Goal: Task Accomplishment & Management: Complete application form

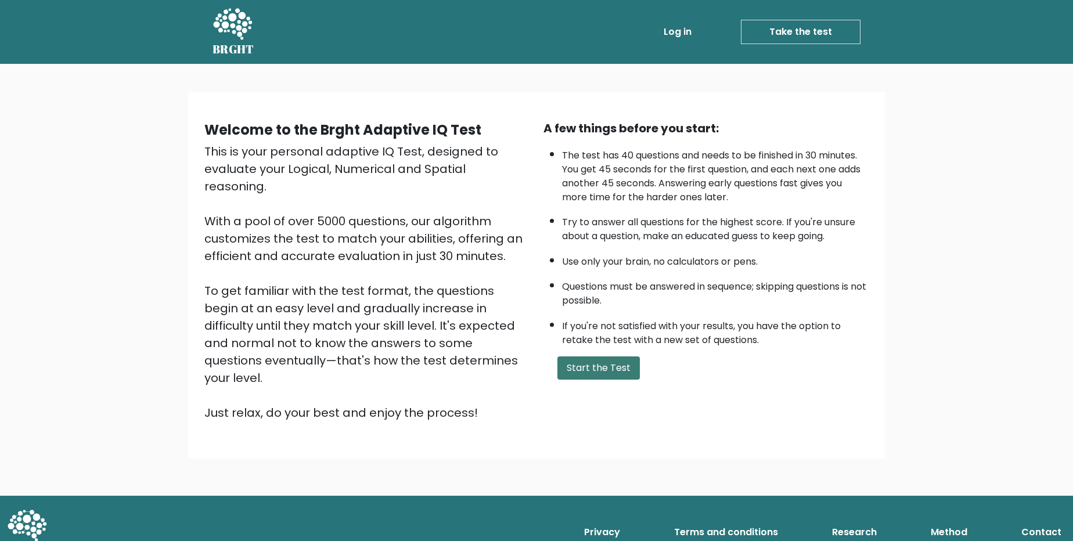
click at [596, 369] on button "Start the Test" at bounding box center [598, 367] width 82 height 23
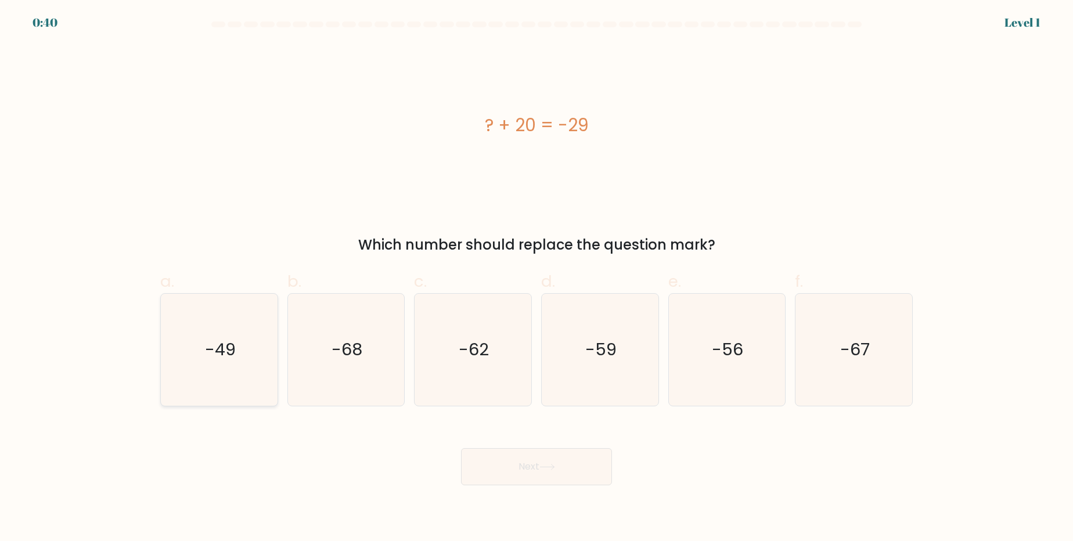
click at [242, 353] on icon "-49" at bounding box center [219, 350] width 112 height 112
click at [536, 278] on input "a. -49" at bounding box center [536, 274] width 1 height 8
radio input "true"
click at [525, 463] on button "Next" at bounding box center [536, 466] width 151 height 37
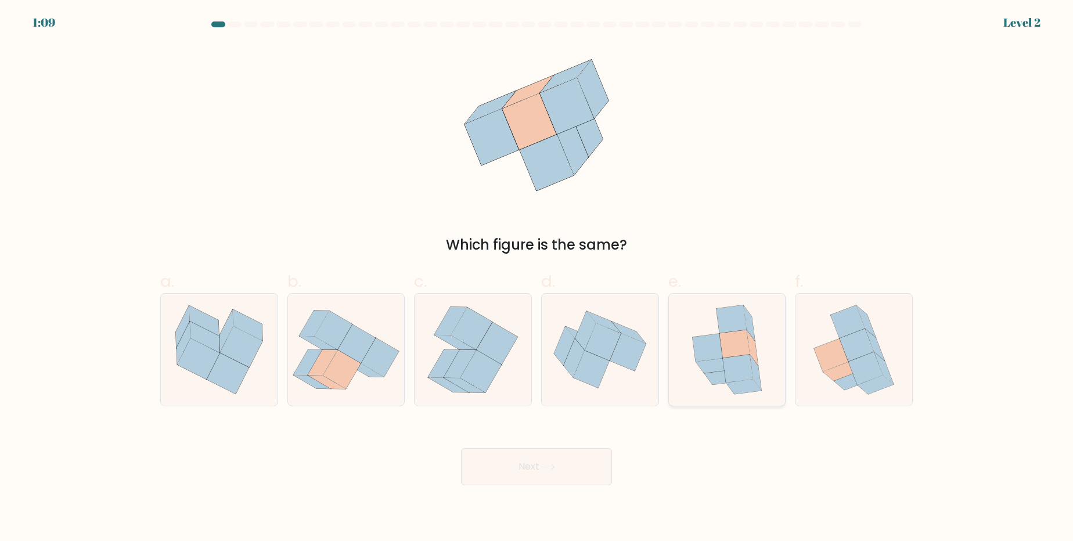
click at [724, 357] on icon at bounding box center [734, 344] width 30 height 28
click at [537, 278] on input "e." at bounding box center [536, 274] width 1 height 8
radio input "true"
click at [522, 468] on button "Next" at bounding box center [536, 466] width 151 height 37
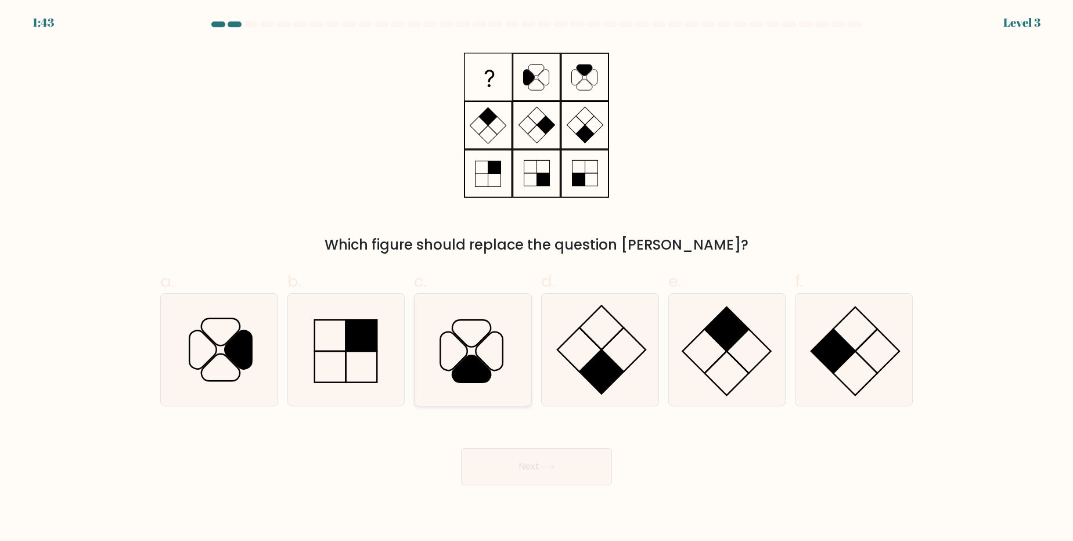
click at [457, 367] on icon at bounding box center [471, 368] width 38 height 27
click at [536, 278] on input "c." at bounding box center [536, 274] width 1 height 8
radio input "true"
click at [560, 474] on button "Next" at bounding box center [536, 466] width 151 height 37
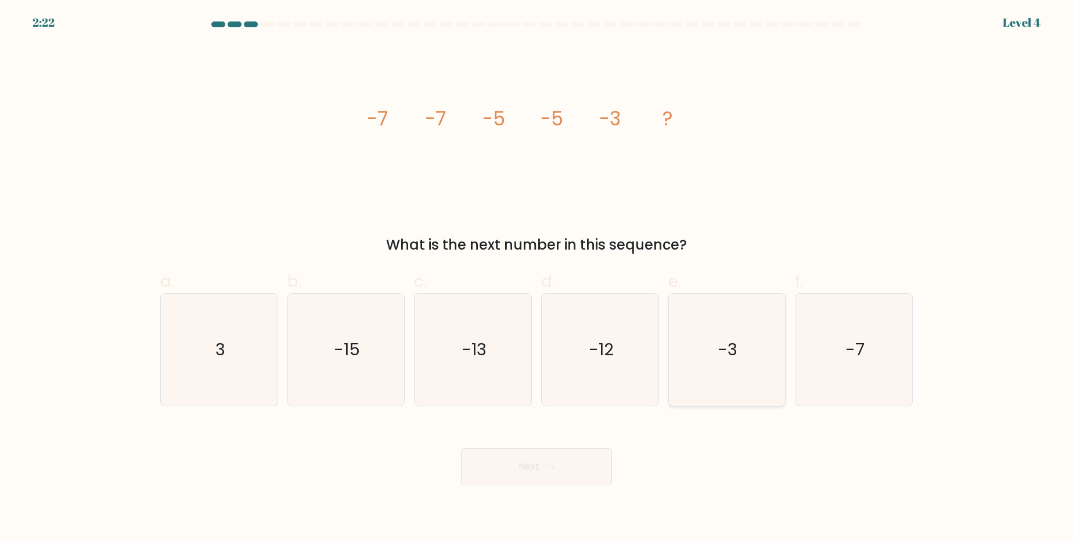
click at [724, 351] on text "-3" at bounding box center [728, 349] width 20 height 23
click at [537, 278] on input "e. -3" at bounding box center [536, 274] width 1 height 8
radio input "true"
click at [564, 466] on button "Next" at bounding box center [536, 466] width 151 height 37
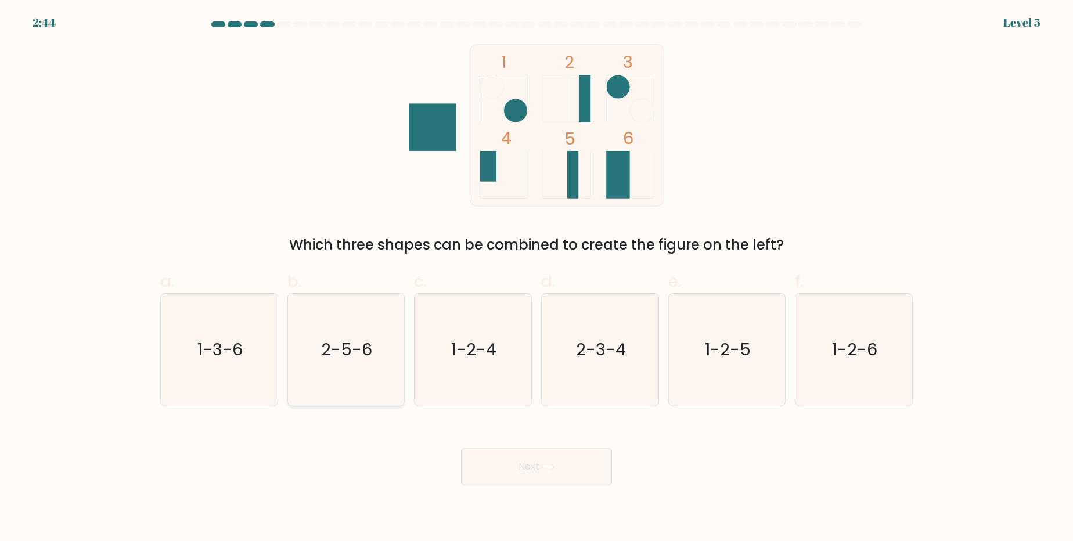
click at [336, 356] on text "2-5-6" at bounding box center [347, 349] width 51 height 23
click at [536, 278] on input "b. 2-5-6" at bounding box center [536, 274] width 1 height 8
radio input "true"
click at [548, 474] on button "Next" at bounding box center [536, 466] width 151 height 37
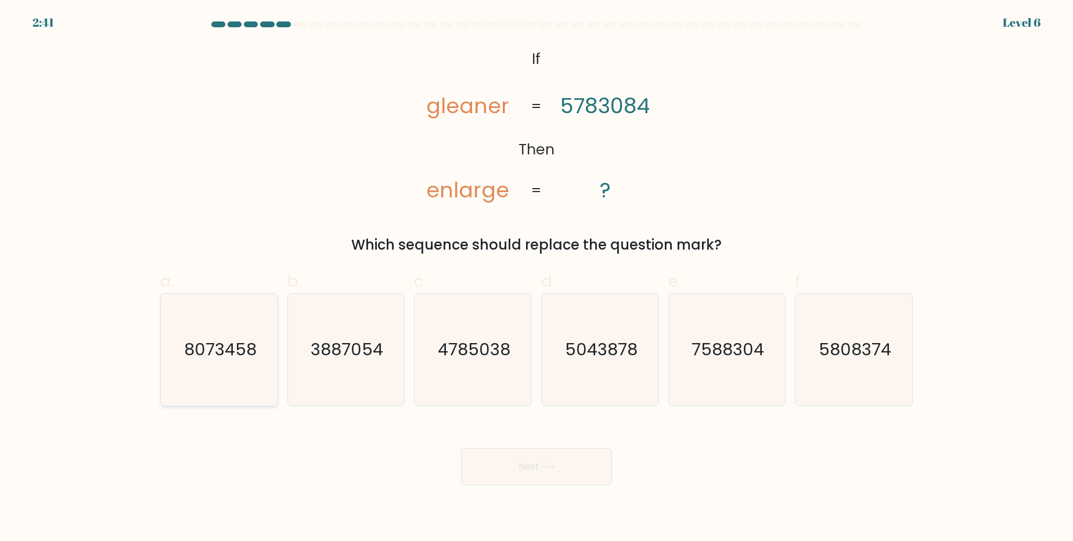
click at [211, 351] on text "8073458" at bounding box center [220, 349] width 73 height 23
click at [536, 278] on input "a. 8073458" at bounding box center [536, 274] width 1 height 8
radio input "true"
click at [521, 473] on button "Next" at bounding box center [536, 466] width 151 height 37
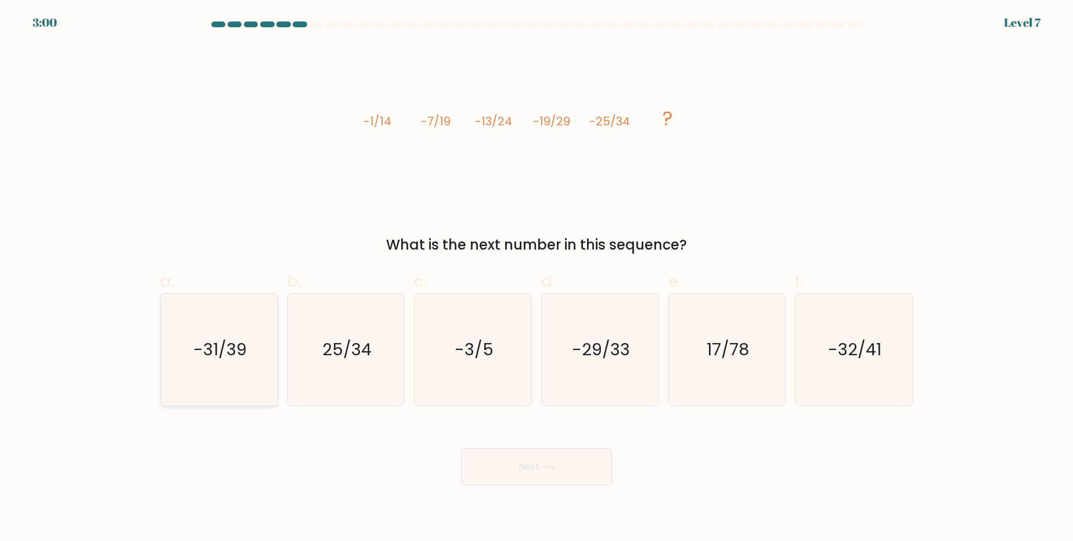
click at [234, 347] on text "-31/39" at bounding box center [219, 349] width 53 height 23
click at [536, 278] on input "a. -31/39" at bounding box center [536, 274] width 1 height 8
radio input "true"
click at [512, 452] on button "Next" at bounding box center [536, 466] width 151 height 37
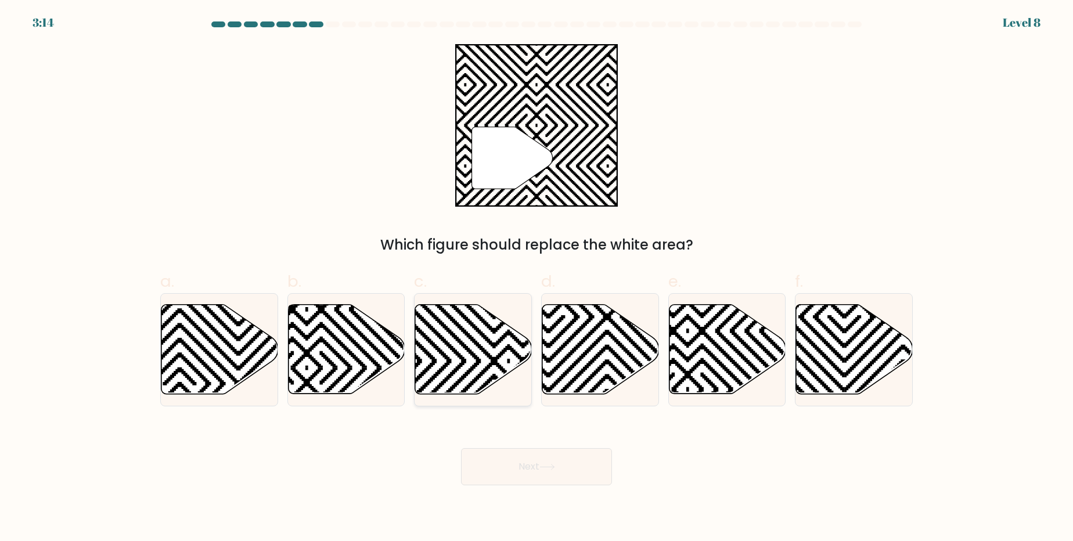
click at [469, 345] on icon at bounding box center [473, 349] width 117 height 89
click at [536, 278] on input "c." at bounding box center [536, 274] width 1 height 8
radio input "true"
click at [525, 466] on button "Next" at bounding box center [536, 466] width 151 height 37
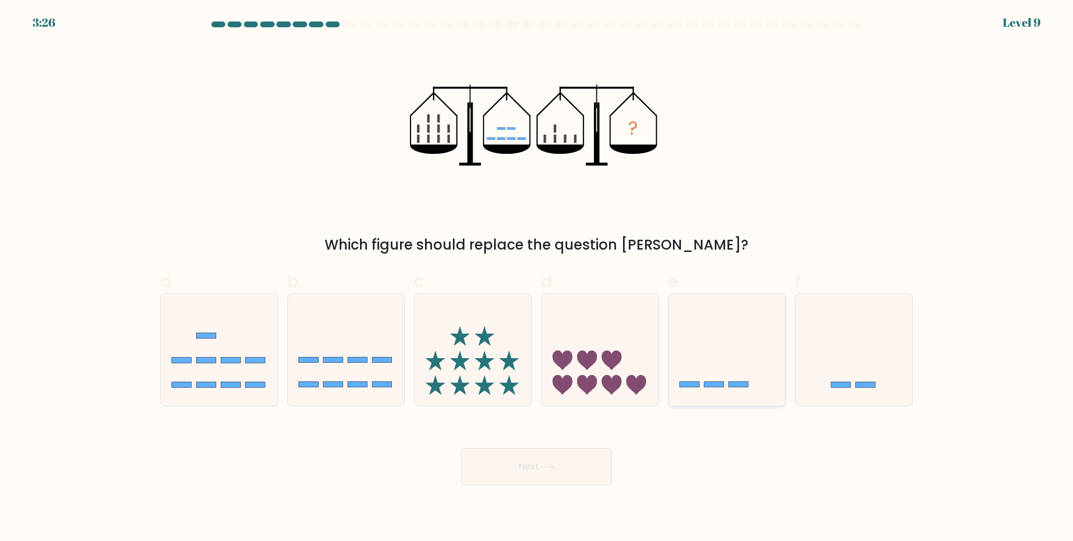
click at [705, 391] on icon at bounding box center [727, 349] width 117 height 96
click at [537, 278] on input "e." at bounding box center [536, 274] width 1 height 8
radio input "true"
click at [569, 472] on button "Next" at bounding box center [536, 466] width 151 height 37
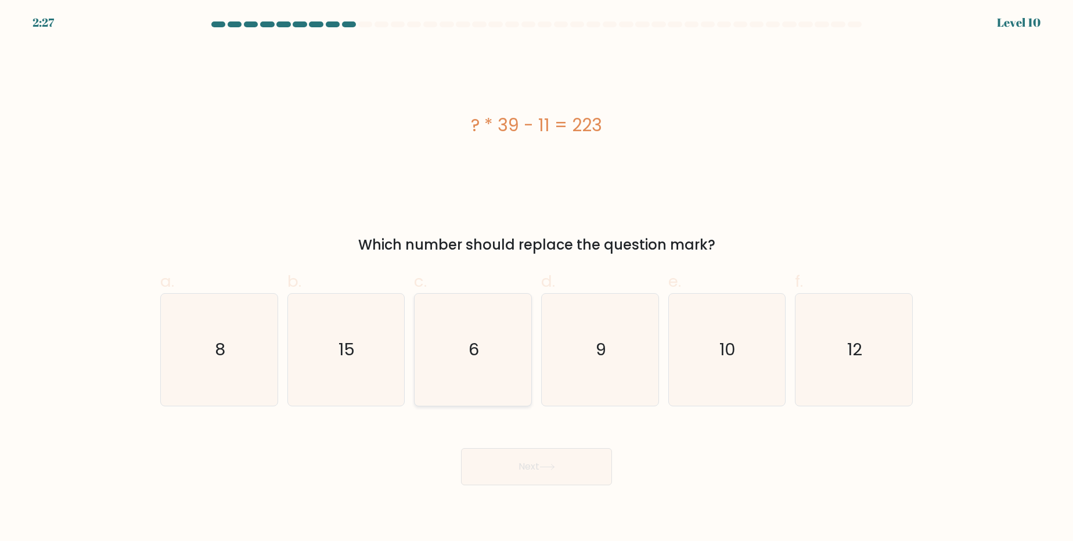
click at [459, 345] on icon "6" at bounding box center [473, 350] width 112 height 112
click at [536, 278] on input "c. 6" at bounding box center [536, 274] width 1 height 8
radio input "true"
click at [546, 468] on icon at bounding box center [547, 467] width 16 height 6
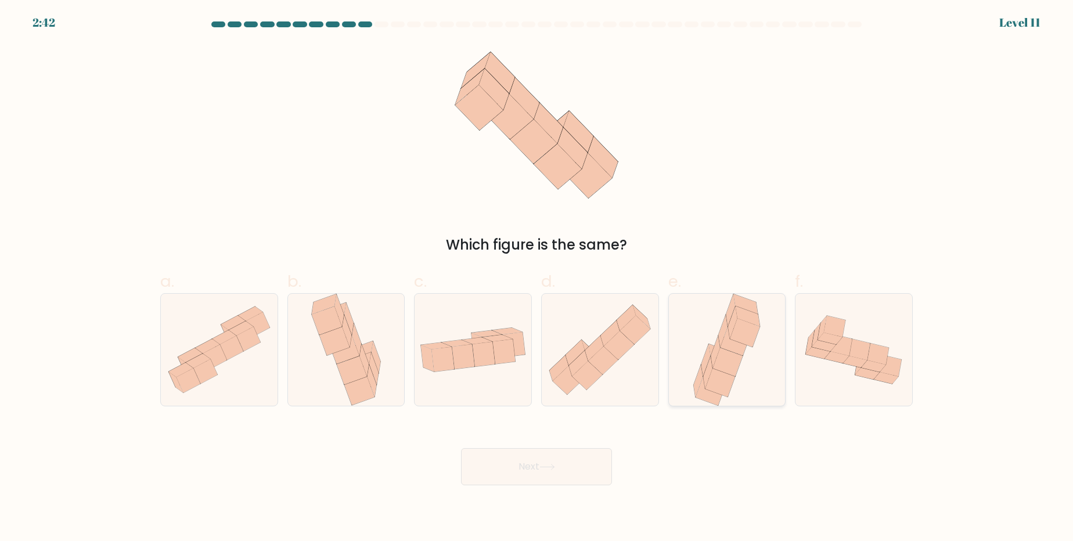
click at [742, 346] on icon at bounding box center [735, 341] width 30 height 28
click at [537, 278] on input "e." at bounding box center [536, 274] width 1 height 8
radio input "true"
click at [544, 468] on icon at bounding box center [547, 467] width 16 height 6
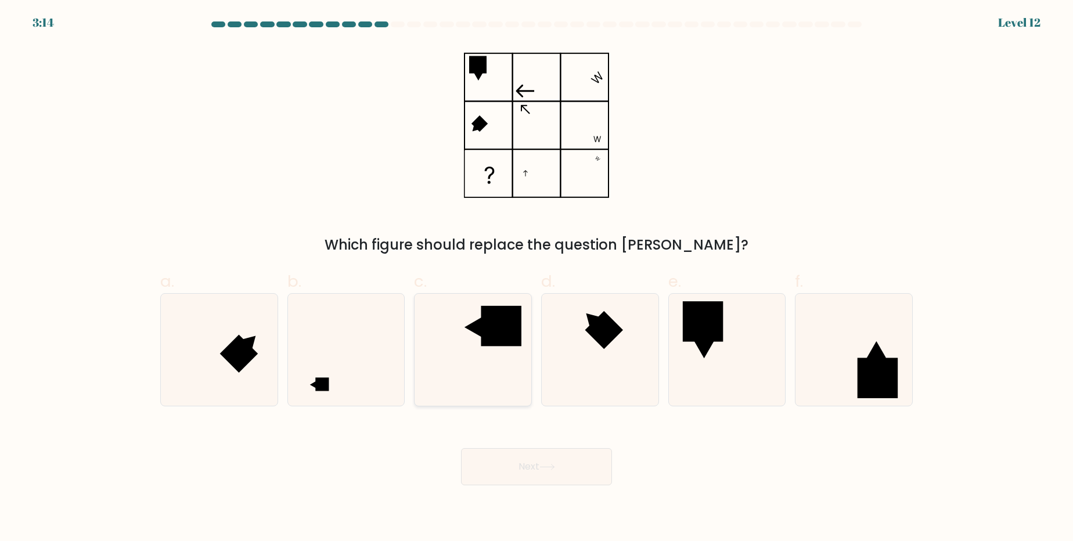
click at [499, 338] on rect at bounding box center [501, 326] width 40 height 40
click at [536, 278] on input "c." at bounding box center [536, 274] width 1 height 8
radio input "true"
click at [329, 389] on rect at bounding box center [322, 383] width 13 height 13
click at [536, 278] on input "b." at bounding box center [536, 274] width 1 height 8
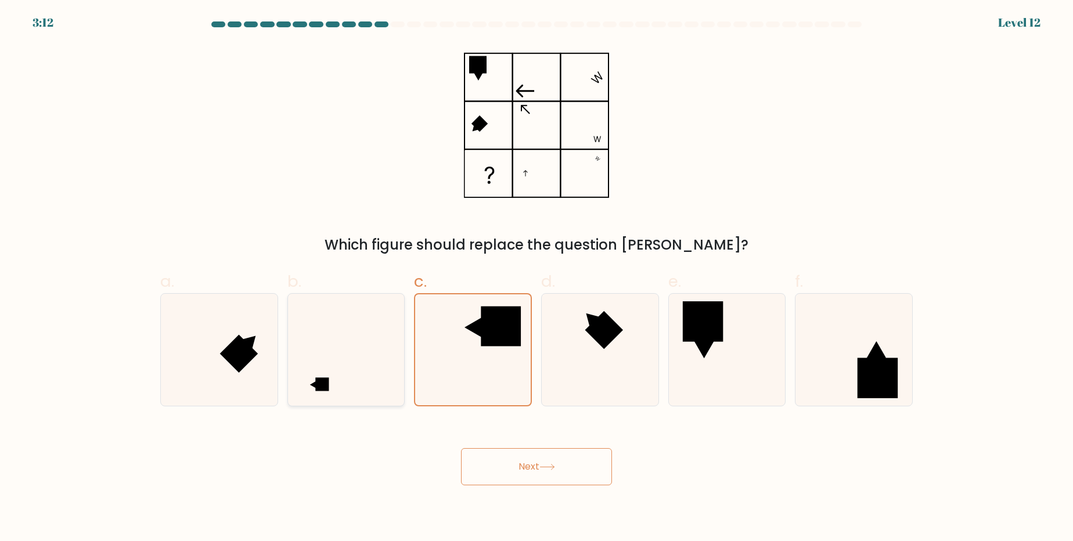
radio input "true"
click at [481, 340] on rect at bounding box center [501, 326] width 40 height 40
click at [536, 278] on input "c." at bounding box center [536, 274] width 1 height 8
radio input "true"
click at [497, 471] on button "Next" at bounding box center [536, 466] width 151 height 37
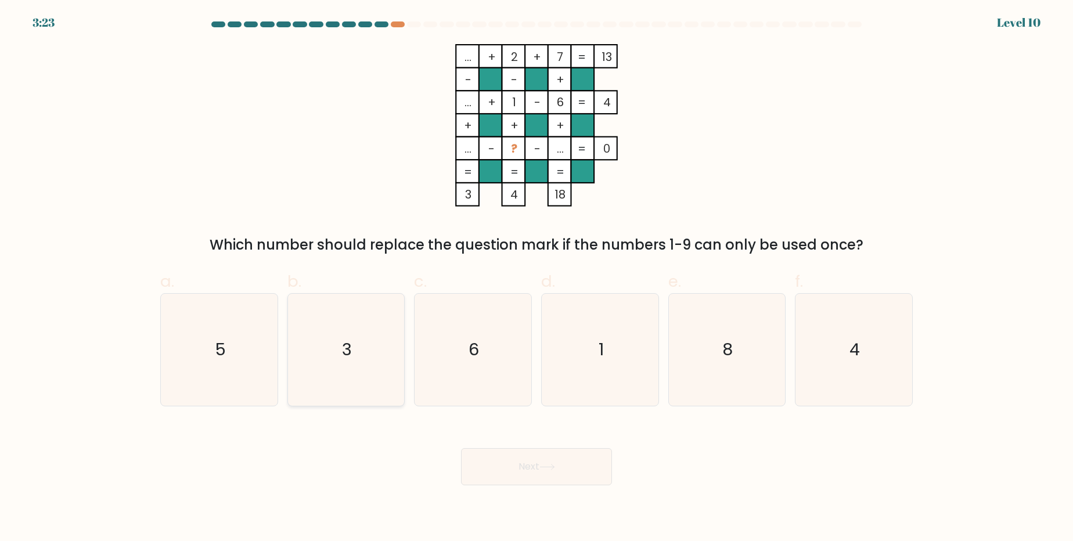
click at [344, 366] on icon "3" at bounding box center [346, 350] width 112 height 112
click at [536, 278] on input "b. 3" at bounding box center [536, 274] width 1 height 8
radio input "true"
drag, startPoint x: 247, startPoint y: 338, endPoint x: 252, endPoint y: 333, distance: 7.0
click at [247, 337] on icon "5" at bounding box center [219, 350] width 112 height 112
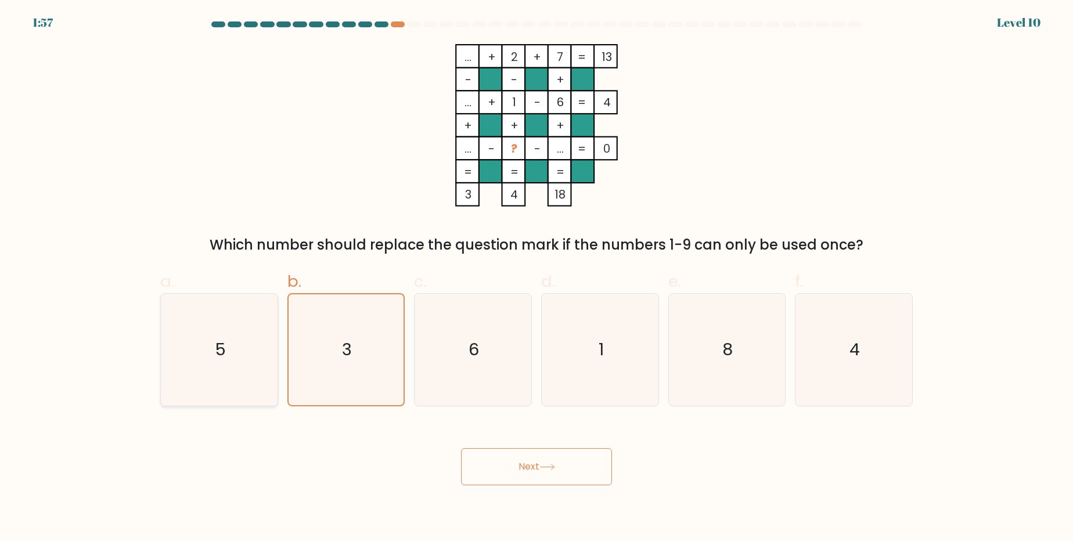
click at [536, 278] on input "a. 5" at bounding box center [536, 274] width 1 height 8
radio input "true"
click at [521, 470] on button "Next" at bounding box center [536, 466] width 151 height 37
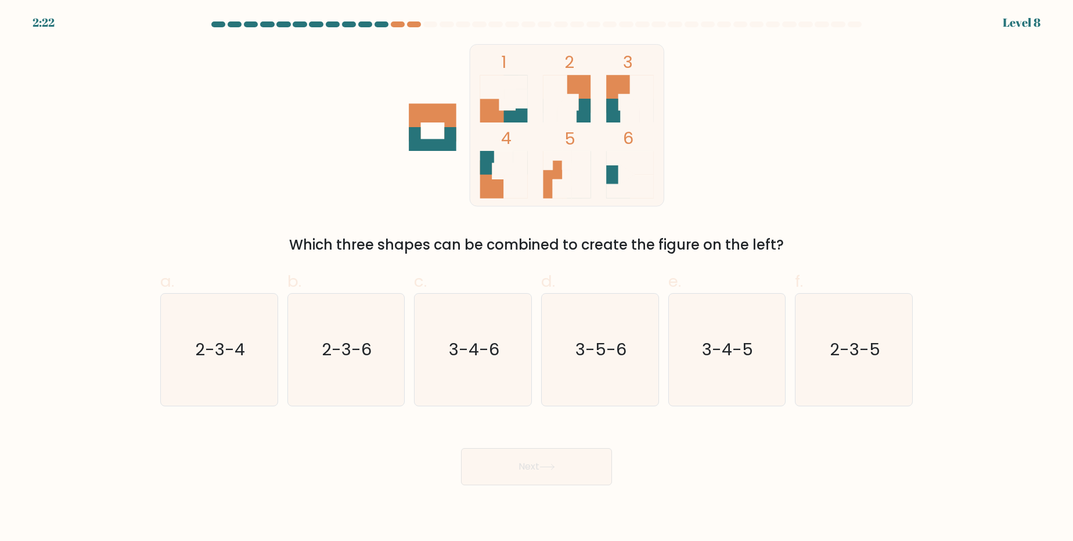
click at [579, 93] on icon at bounding box center [567, 94] width 48 height 38
click at [616, 103] on icon at bounding box center [630, 111] width 48 height 24
click at [345, 353] on text "2-3-6" at bounding box center [347, 349] width 50 height 23
click at [536, 278] on input "b. 2-3-6" at bounding box center [536, 274] width 1 height 8
radio input "true"
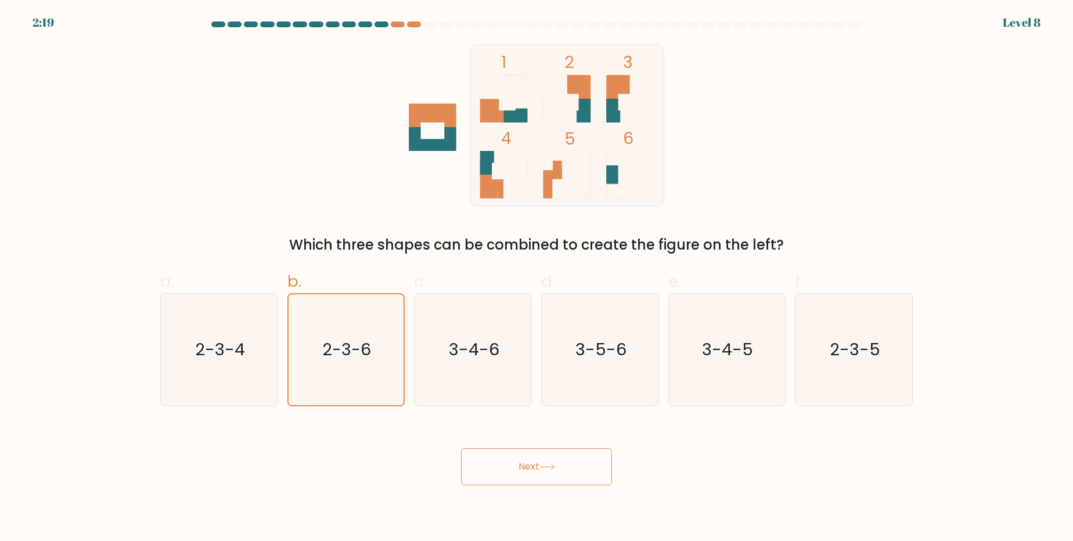
click at [532, 469] on button "Next" at bounding box center [536, 466] width 151 height 37
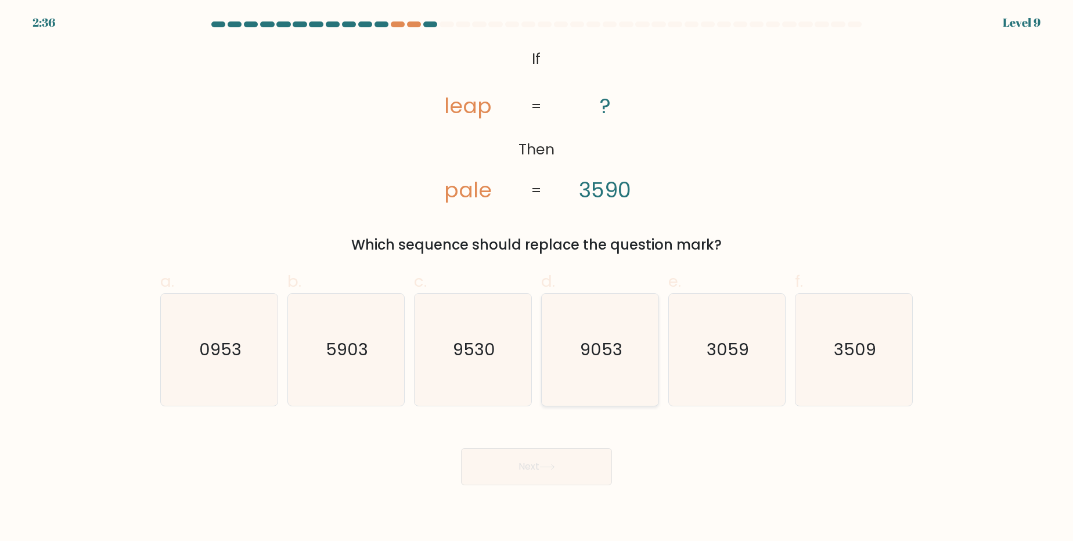
click at [594, 358] on text "9053" at bounding box center [601, 349] width 42 height 23
click at [537, 278] on input "d. 9053" at bounding box center [536, 274] width 1 height 8
radio input "true"
click at [535, 475] on button "Next" at bounding box center [536, 466] width 151 height 37
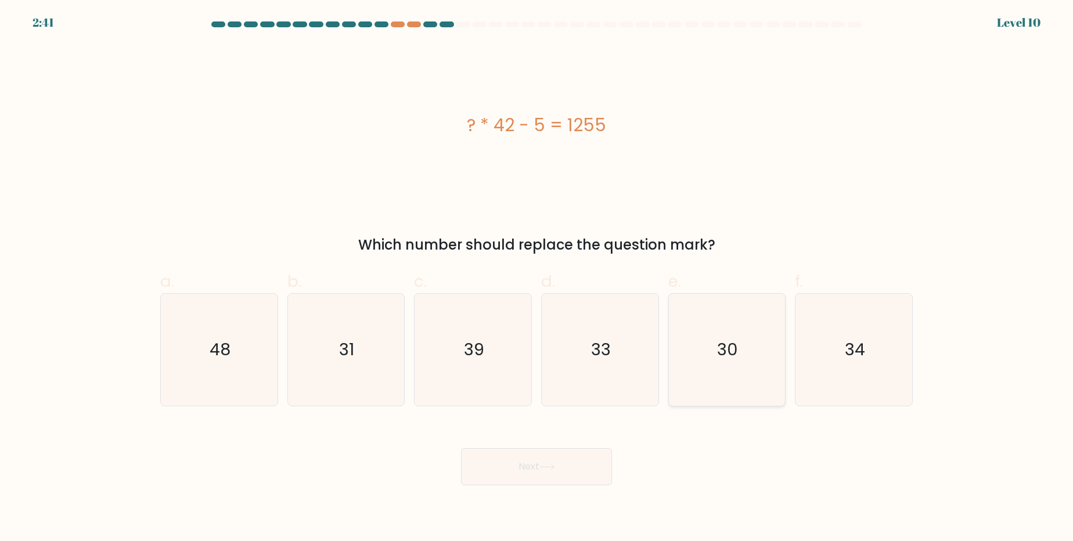
click at [726, 334] on icon "30" at bounding box center [726, 350] width 112 height 112
click at [537, 278] on input "e. 30" at bounding box center [536, 274] width 1 height 8
radio input "true"
click at [591, 471] on button "Next" at bounding box center [536, 466] width 151 height 37
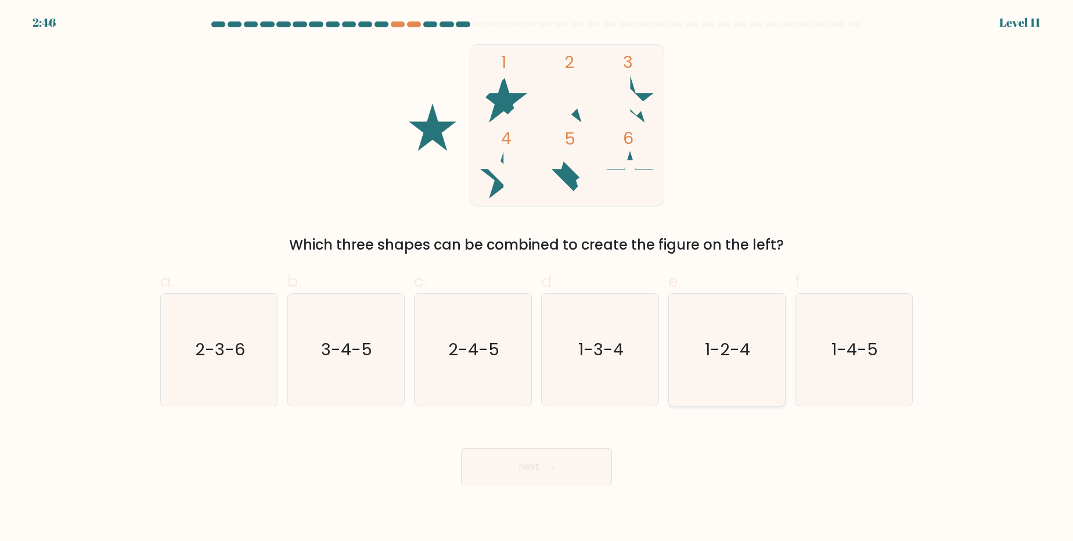
click at [724, 358] on text "1-2-4" at bounding box center [727, 349] width 45 height 23
click at [537, 278] on input "e. 1-2-4" at bounding box center [536, 274] width 1 height 8
radio input "true"
click at [350, 362] on icon "3-4-5" at bounding box center [346, 350] width 112 height 112
click at [536, 278] on input "b. 3-4-5" at bounding box center [536, 274] width 1 height 8
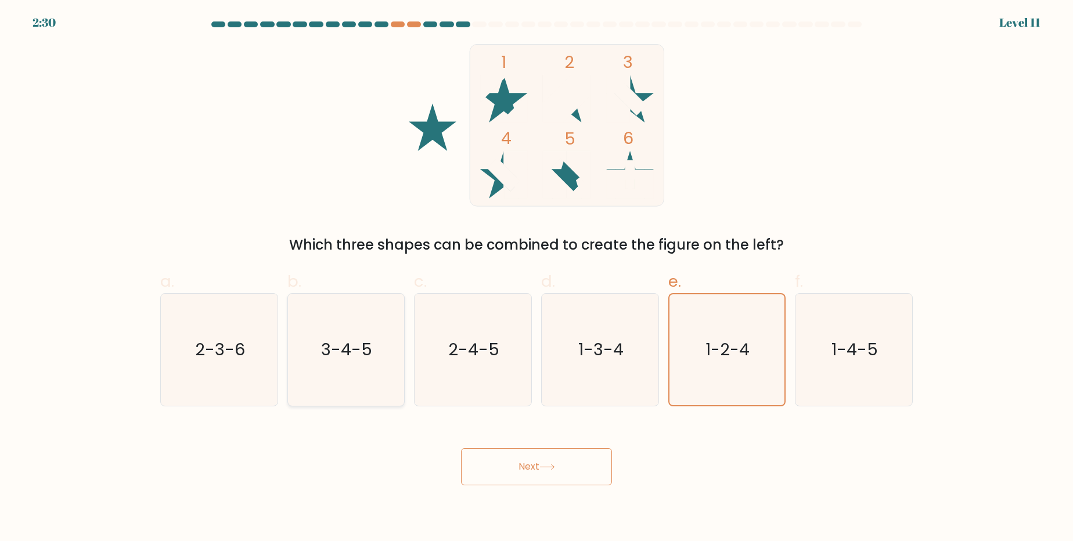
radio input "true"
click at [497, 465] on button "Next" at bounding box center [536, 466] width 151 height 37
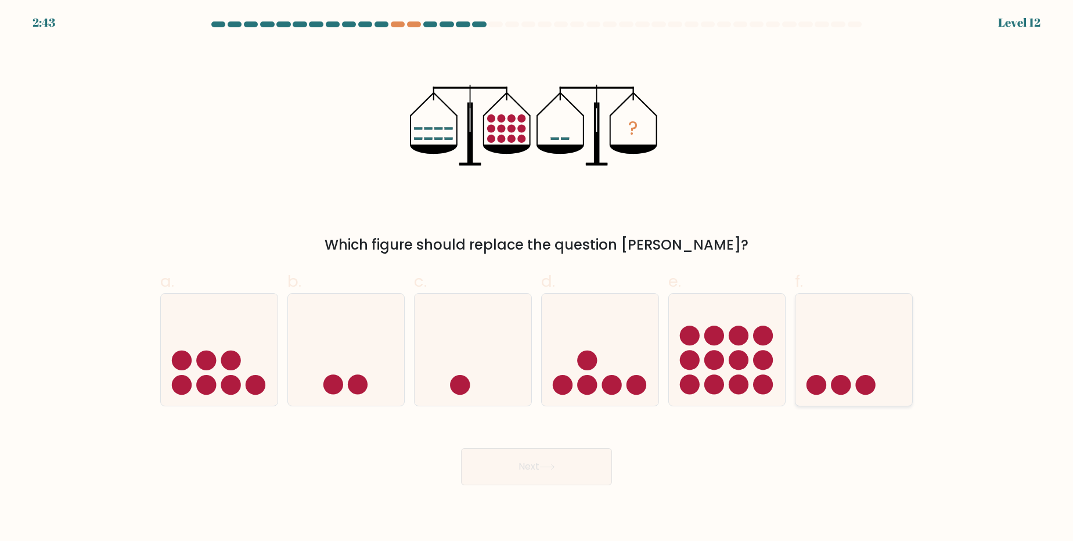
click at [821, 380] on circle at bounding box center [816, 385] width 20 height 20
click at [537, 278] on input "f." at bounding box center [536, 274] width 1 height 8
radio input "true"
click at [573, 465] on button "Next" at bounding box center [536, 466] width 151 height 37
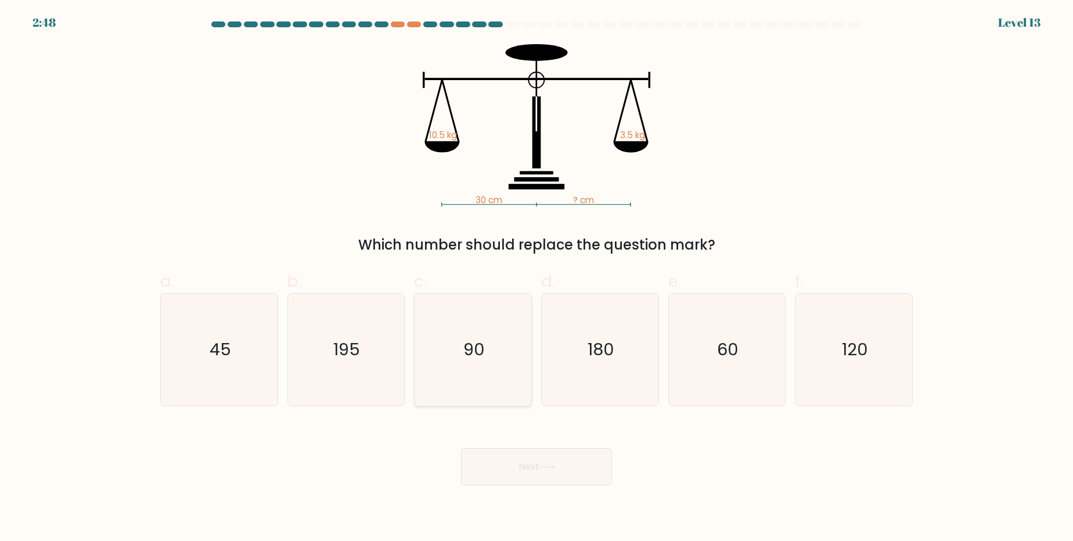
click at [478, 347] on text "90" at bounding box center [473, 349] width 21 height 23
click at [536, 278] on input "c. 90" at bounding box center [536, 274] width 1 height 8
radio input "true"
click at [562, 469] on button "Next" at bounding box center [536, 466] width 151 height 37
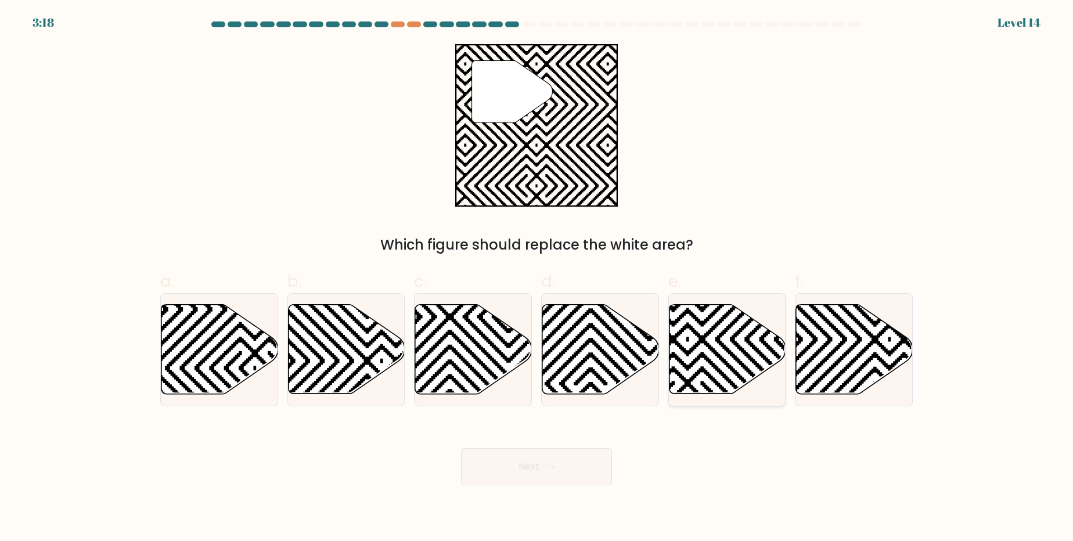
click at [731, 339] on icon at bounding box center [687, 397] width 235 height 235
click at [537, 278] on input "e." at bounding box center [536, 274] width 1 height 8
radio input "true"
click at [570, 474] on button "Next" at bounding box center [536, 466] width 151 height 37
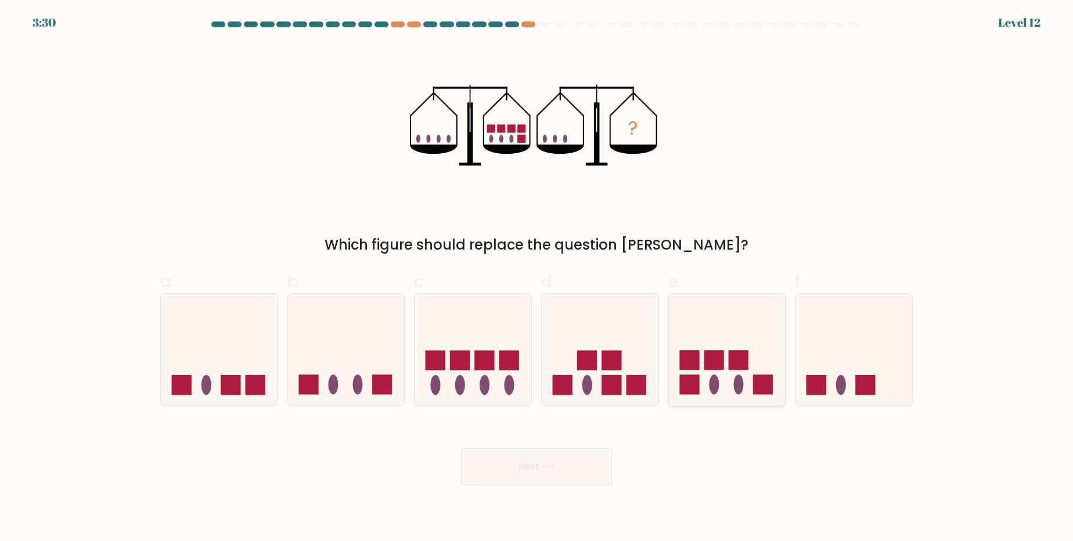
click at [740, 390] on ellipse at bounding box center [738, 385] width 10 height 20
click at [537, 278] on input "e." at bounding box center [536, 274] width 1 height 8
radio input "true"
click at [503, 477] on button "Next" at bounding box center [536, 466] width 151 height 37
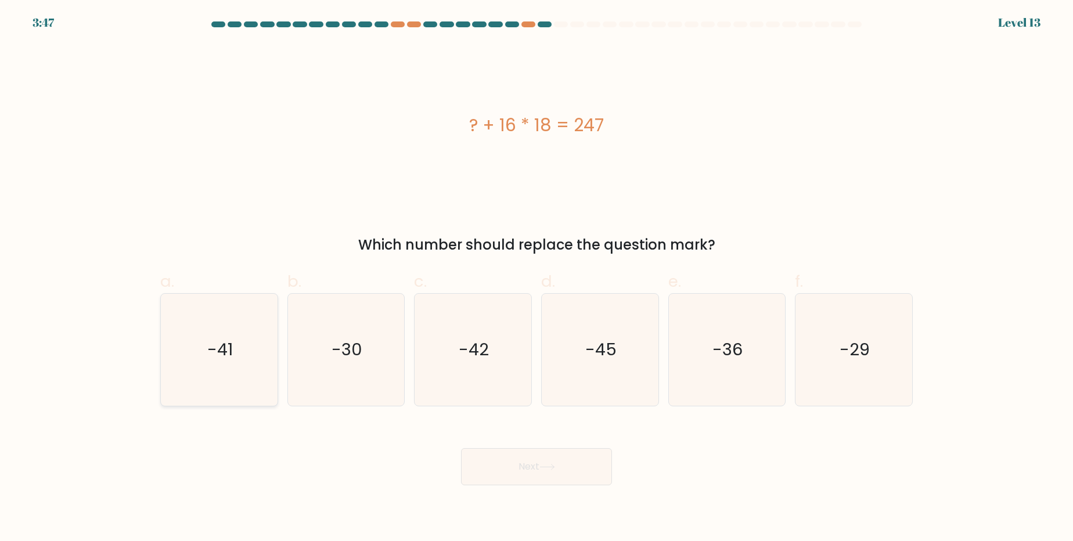
click at [211, 343] on text "-41" at bounding box center [220, 349] width 26 height 23
click at [536, 278] on input "a. -41" at bounding box center [536, 274] width 1 height 8
radio input "true"
click at [504, 459] on button "Next" at bounding box center [536, 466] width 151 height 37
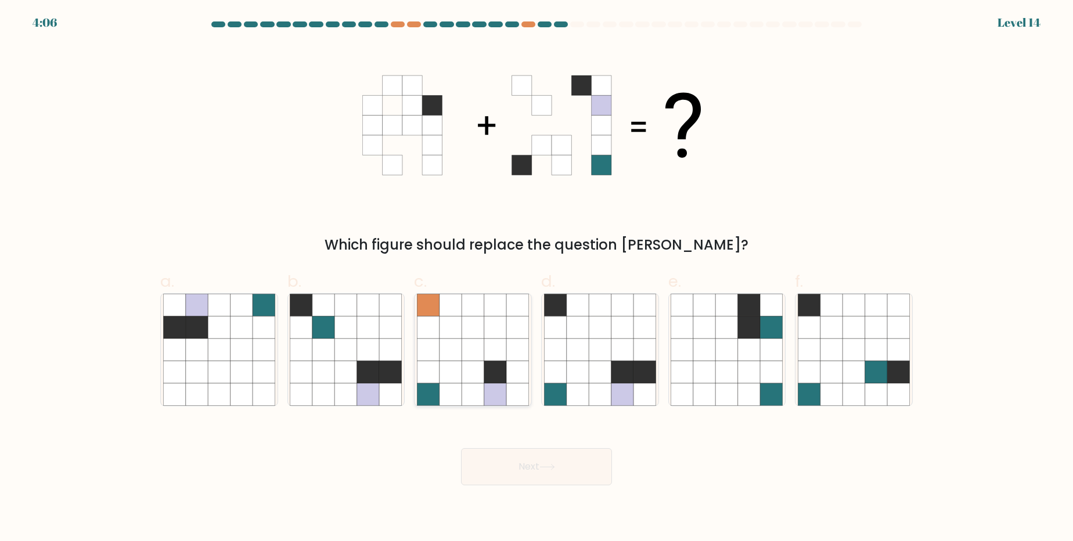
click at [421, 319] on icon at bounding box center [428, 327] width 22 height 22
click at [536, 278] on input "c." at bounding box center [536, 274] width 1 height 8
radio input "true"
click at [611, 366] on icon at bounding box center [622, 372] width 22 height 22
click at [537, 278] on input "d." at bounding box center [536, 274] width 1 height 8
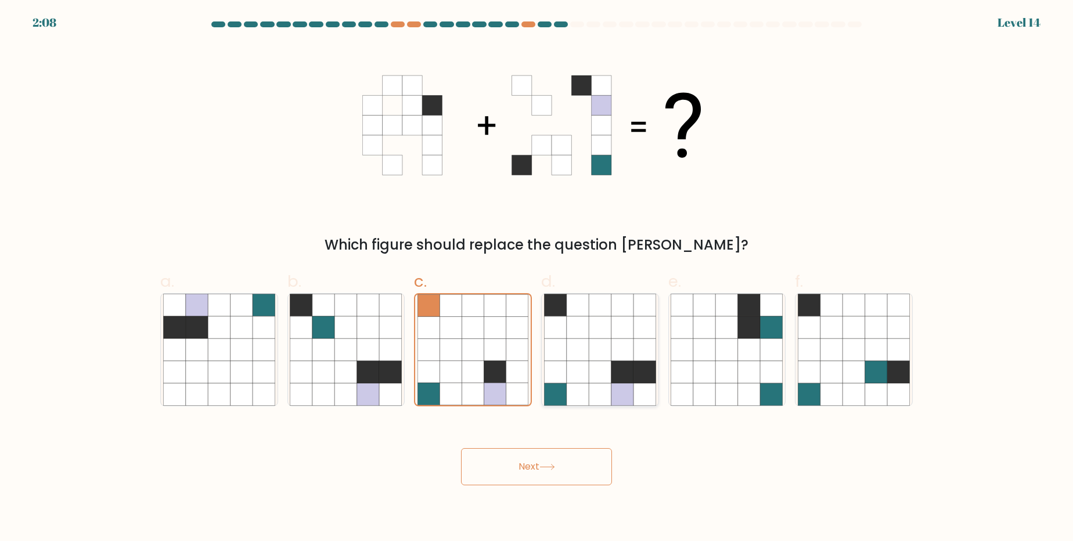
radio input "true"
click at [573, 489] on body "2:08 Level 14" at bounding box center [536, 270] width 1073 height 541
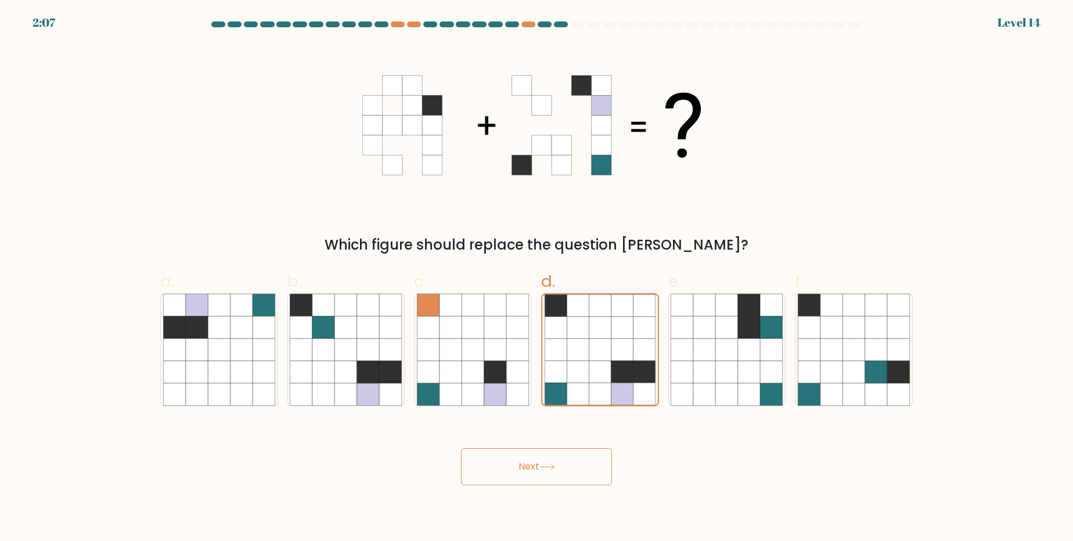
click at [568, 474] on button "Next" at bounding box center [536, 466] width 151 height 37
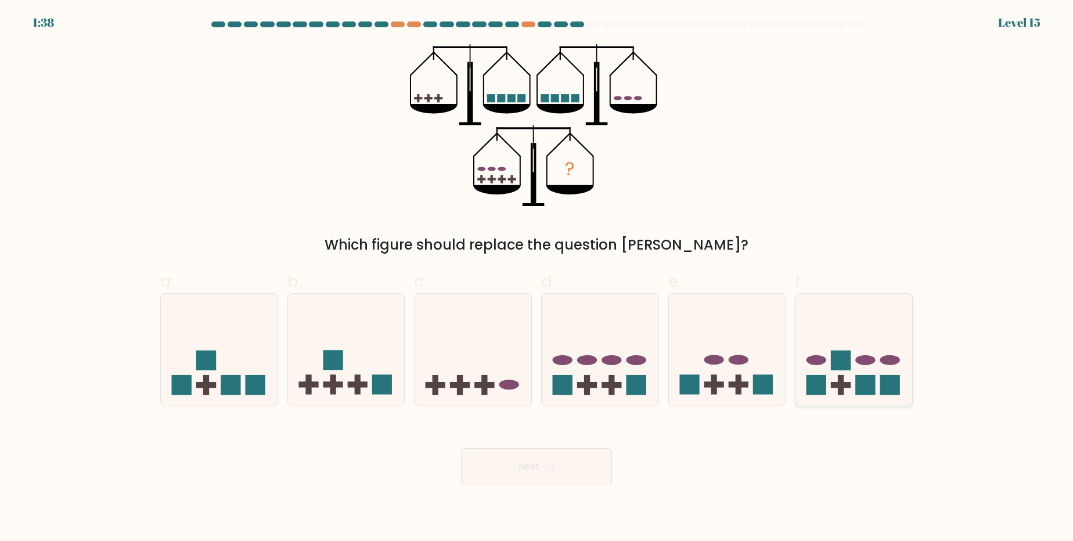
click at [855, 380] on icon at bounding box center [853, 349] width 117 height 96
click at [537, 278] on input "f." at bounding box center [536, 274] width 1 height 8
radio input "true"
click at [572, 464] on button "Next" at bounding box center [536, 466] width 151 height 37
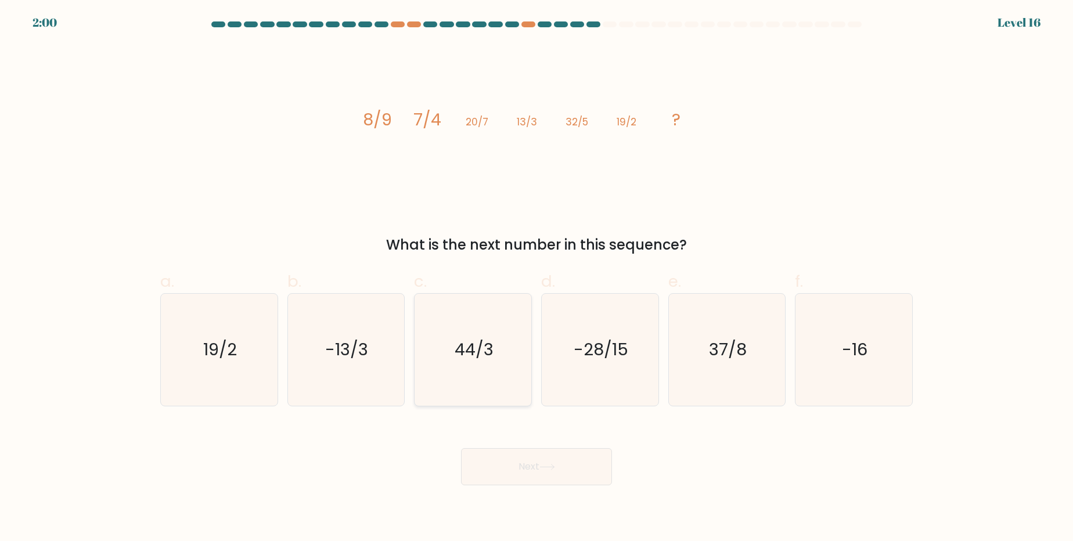
click at [489, 354] on text "44/3" at bounding box center [473, 349] width 39 height 23
click at [536, 278] on input "c. 44/3" at bounding box center [536, 274] width 1 height 8
radio input "true"
click at [544, 468] on icon at bounding box center [547, 467] width 16 height 6
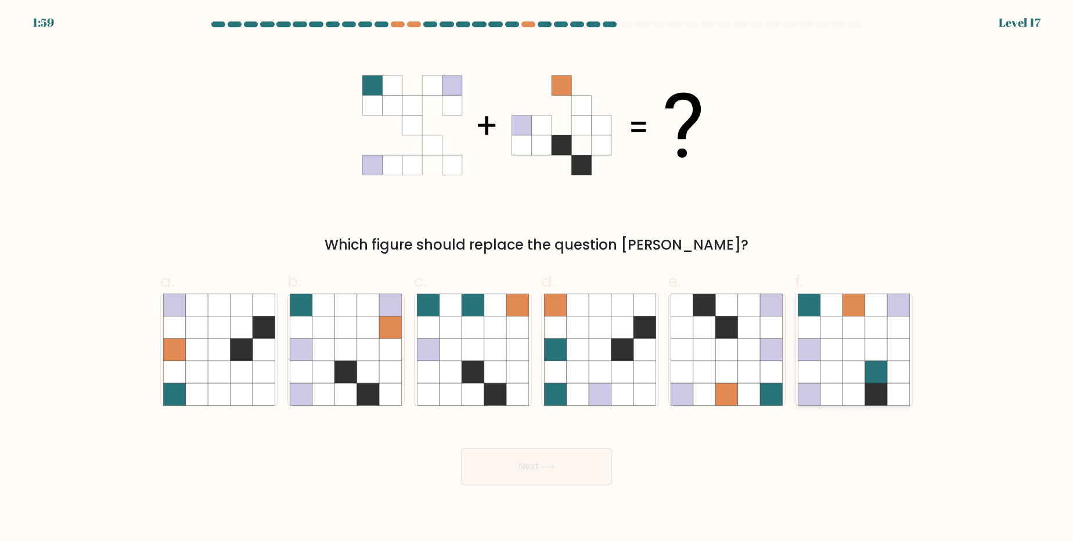
click at [856, 348] on icon at bounding box center [853, 349] width 22 height 22
click at [537, 278] on input "f." at bounding box center [536, 274] width 1 height 8
radio input "true"
click at [567, 464] on button "Next" at bounding box center [536, 466] width 151 height 37
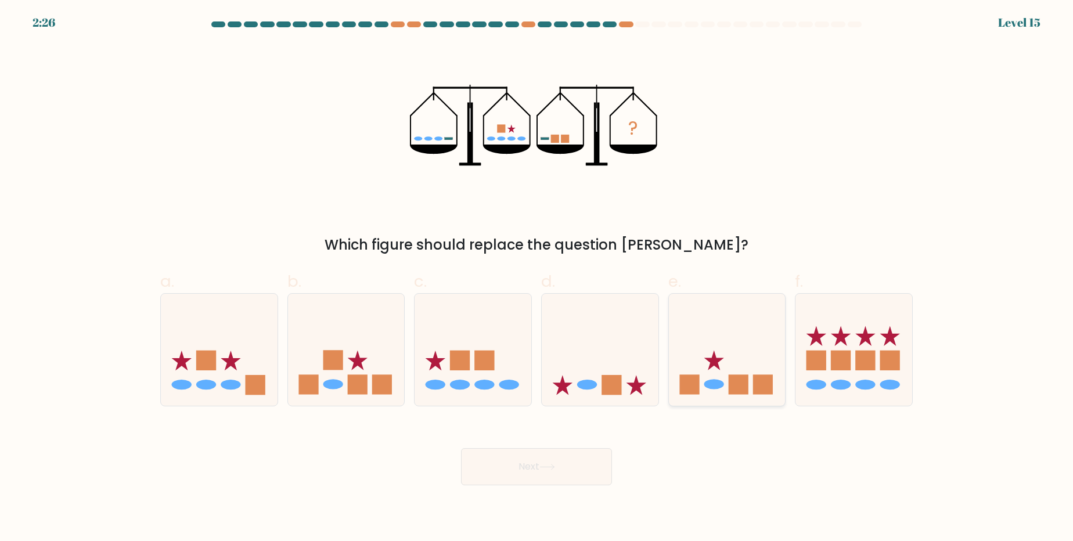
click at [706, 382] on ellipse at bounding box center [713, 385] width 20 height 10
click at [537, 278] on input "e." at bounding box center [536, 274] width 1 height 8
radio input "true"
click at [565, 461] on button "Next" at bounding box center [536, 466] width 151 height 37
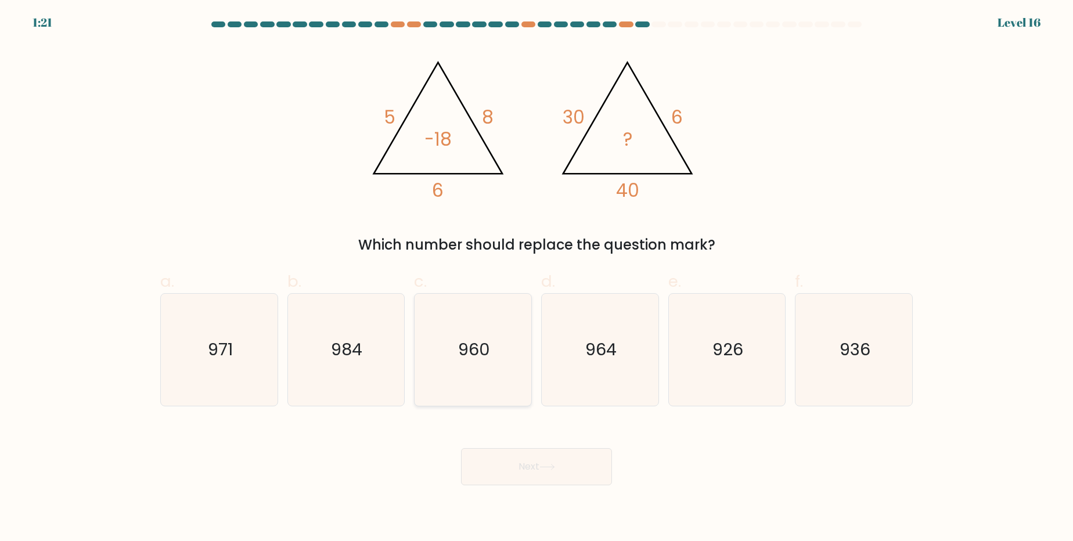
click at [465, 358] on text "960" at bounding box center [474, 349] width 32 height 23
click at [536, 278] on input "c. 960" at bounding box center [536, 274] width 1 height 8
radio input "true"
click at [506, 468] on button "Next" at bounding box center [536, 466] width 151 height 37
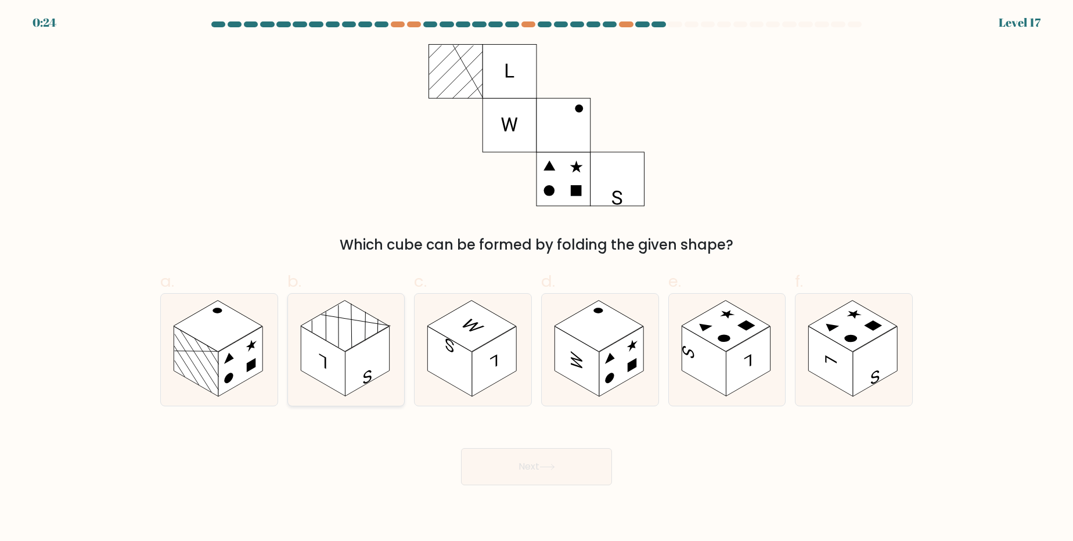
click at [342, 351] on rect at bounding box center [323, 361] width 44 height 70
click at [536, 278] on input "b." at bounding box center [536, 274] width 1 height 8
radio input "true"
click at [619, 366] on rect at bounding box center [621, 361] width 44 height 70
click at [537, 278] on input "d." at bounding box center [536, 274] width 1 height 8
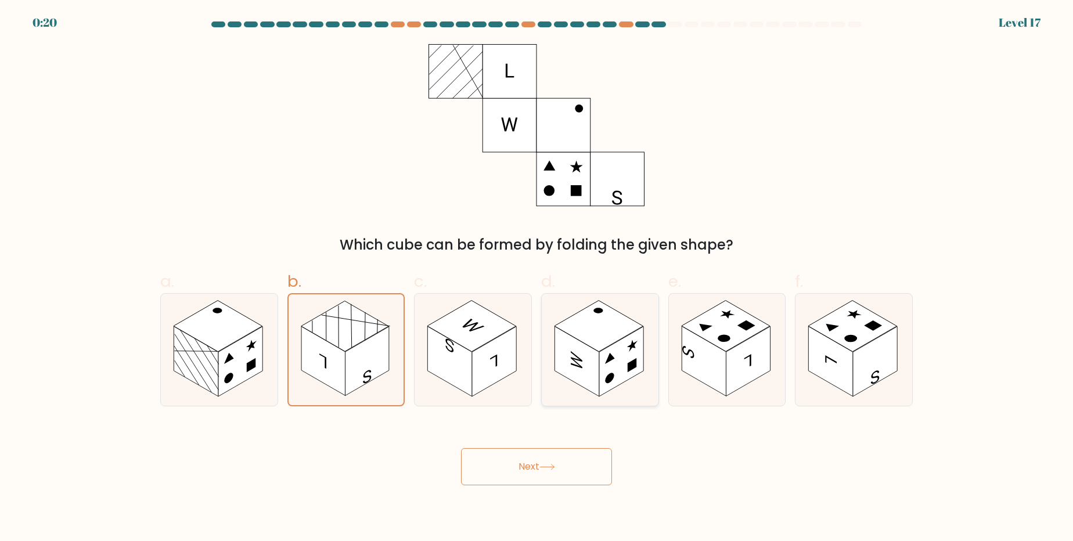
radio input "true"
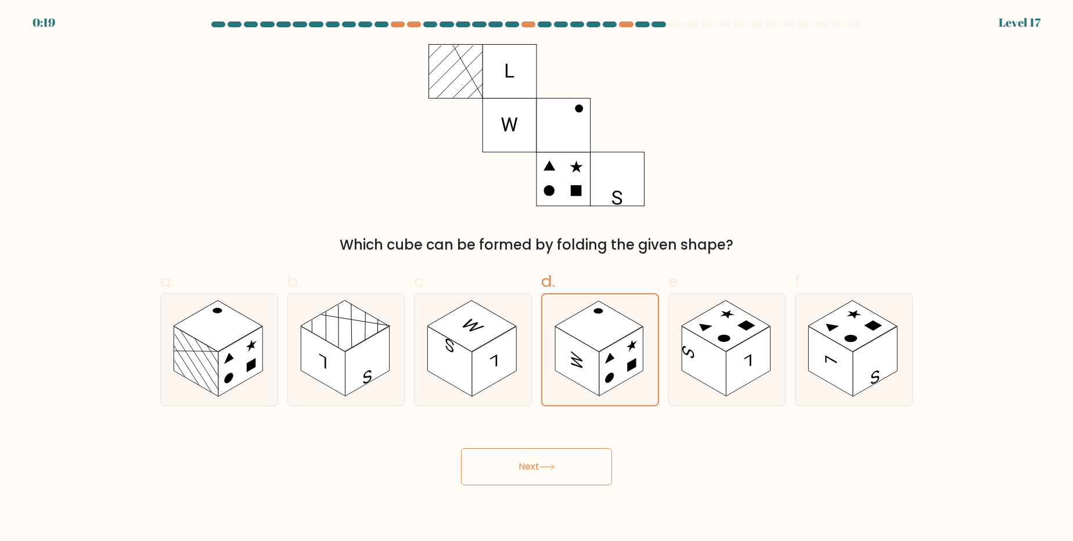
click at [533, 467] on button "Next" at bounding box center [536, 466] width 151 height 37
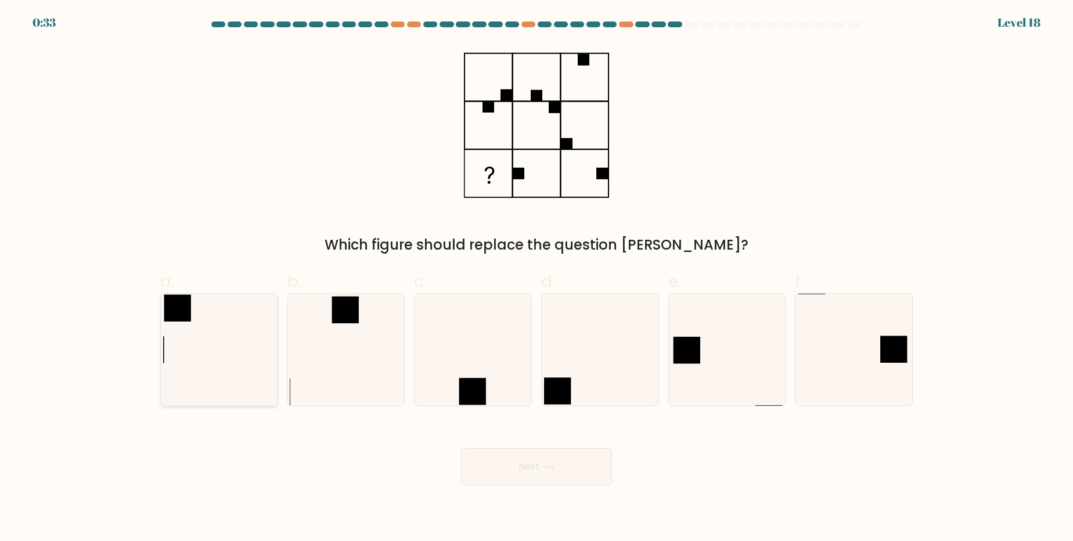
click at [203, 310] on icon at bounding box center [219, 350] width 112 height 112
click at [536, 278] on input "a." at bounding box center [536, 274] width 1 height 8
radio input "true"
click at [501, 465] on button "Next" at bounding box center [536, 466] width 151 height 37
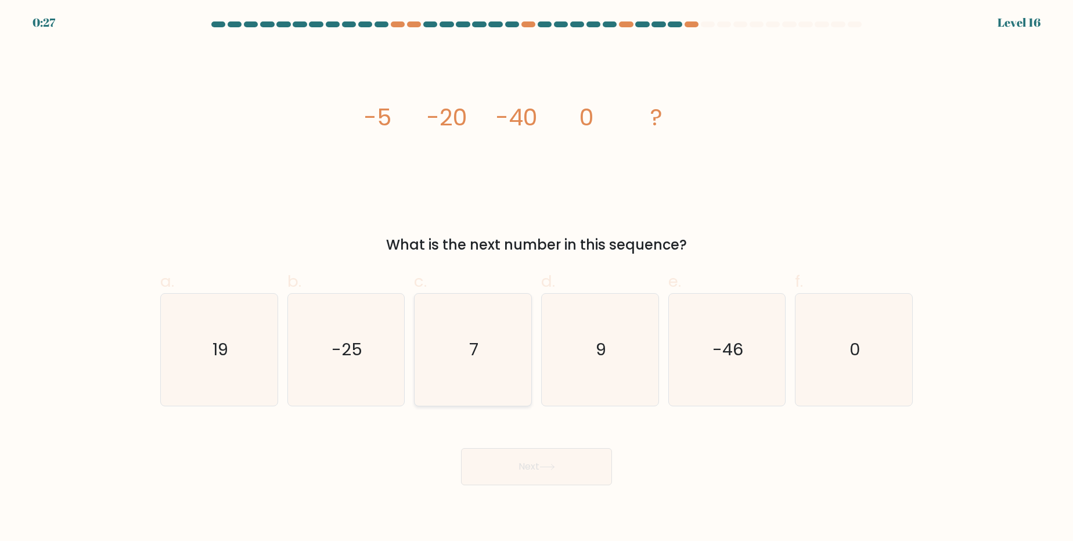
click at [492, 345] on icon "7" at bounding box center [473, 350] width 112 height 112
click at [536, 278] on input "c. 7" at bounding box center [536, 274] width 1 height 8
radio input "true"
click at [537, 470] on button "Next" at bounding box center [536, 466] width 151 height 37
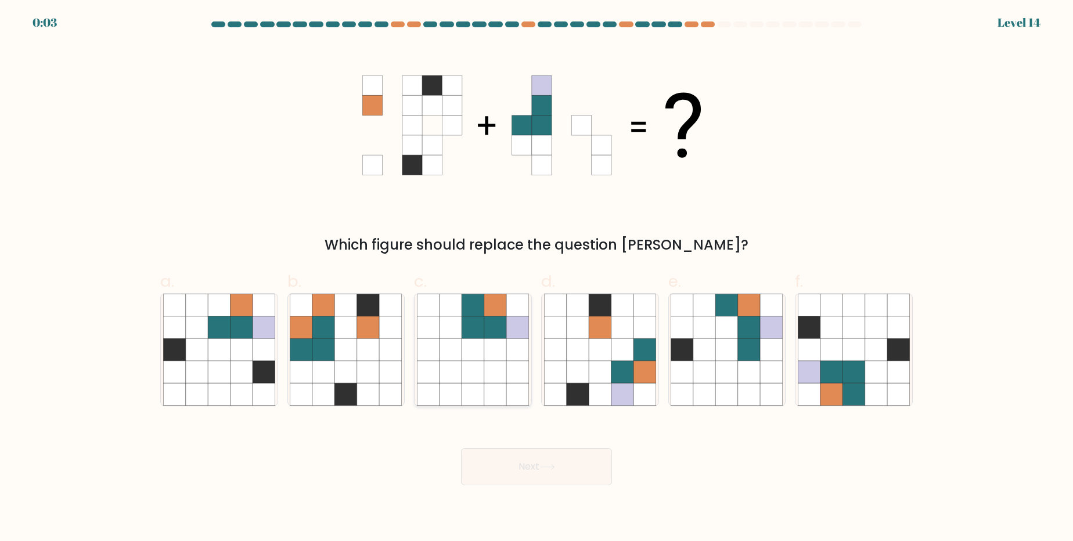
click at [476, 331] on icon at bounding box center [472, 327] width 22 height 22
click at [536, 278] on input "c." at bounding box center [536, 274] width 1 height 8
radio input "true"
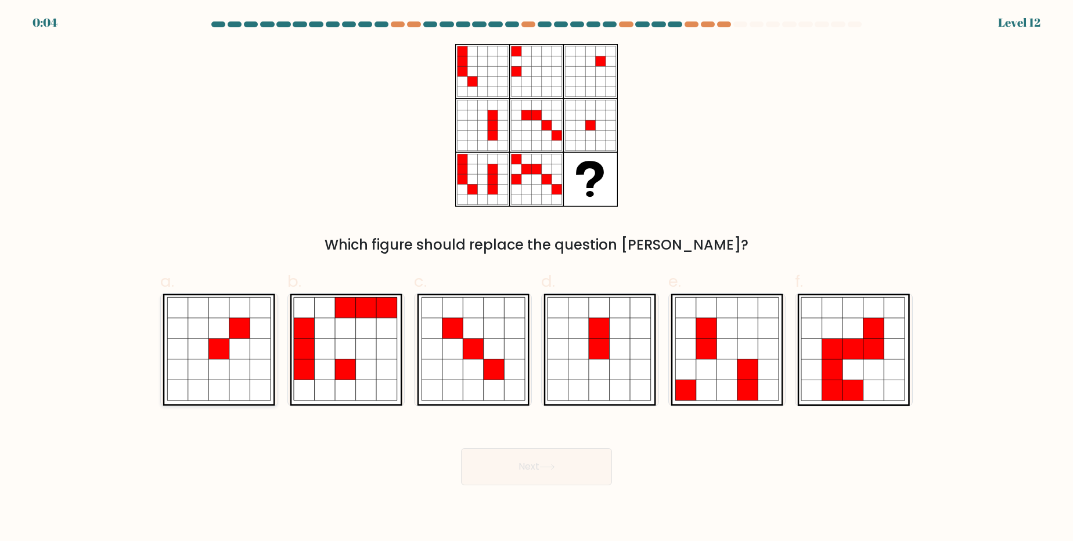
click at [257, 356] on icon at bounding box center [260, 348] width 21 height 21
click at [536, 278] on input "a." at bounding box center [536, 274] width 1 height 8
radio input "true"
click at [530, 457] on button "Next" at bounding box center [536, 466] width 151 height 37
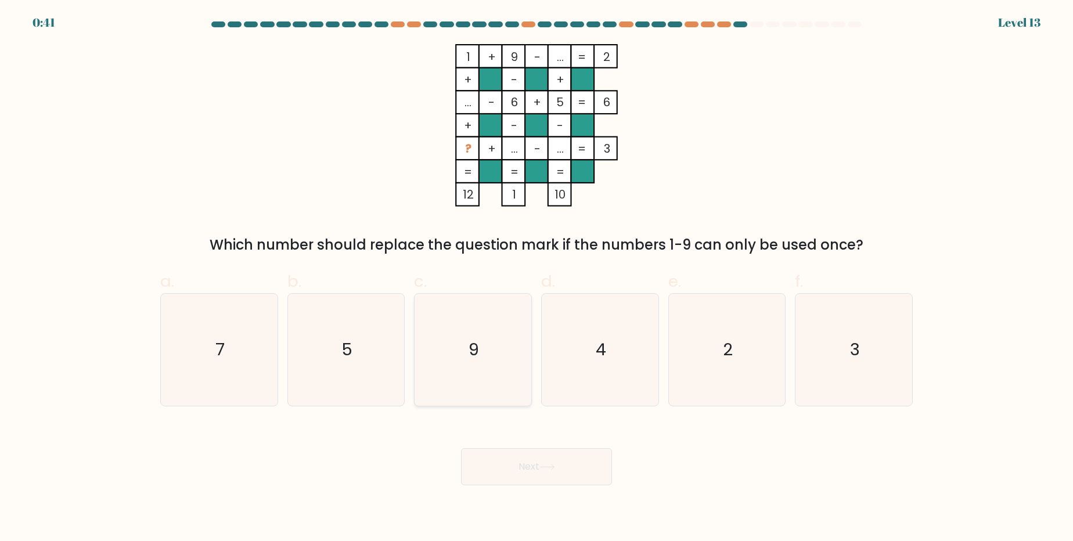
click at [494, 373] on icon "9" at bounding box center [473, 350] width 112 height 112
click at [536, 278] on input "c. 9" at bounding box center [536, 274] width 1 height 8
radio input "true"
click at [488, 495] on body "0:34 Level 13" at bounding box center [536, 270] width 1073 height 541
click at [497, 477] on button "Next" at bounding box center [536, 466] width 151 height 37
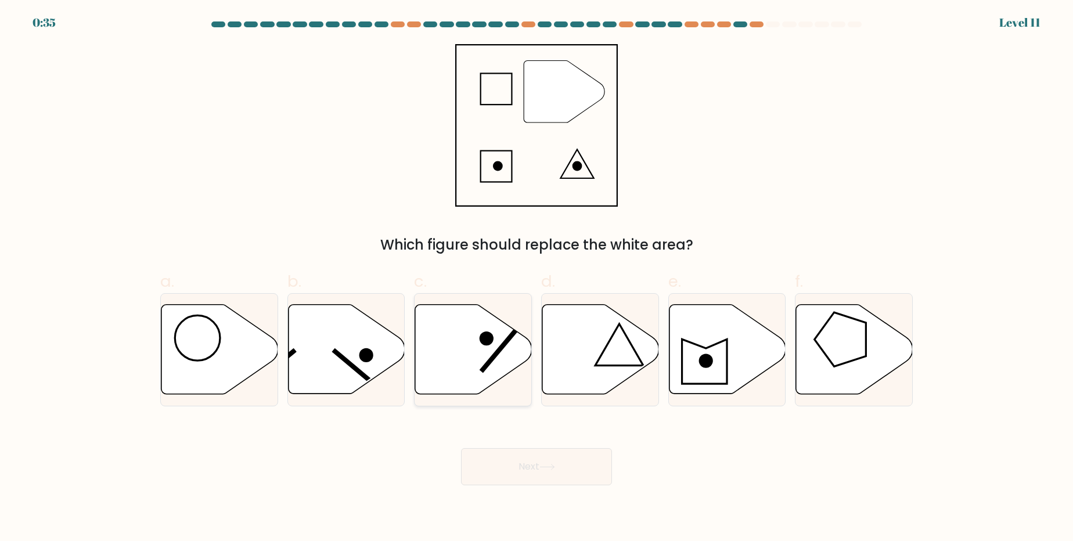
click at [446, 348] on icon at bounding box center [473, 349] width 117 height 89
click at [536, 278] on input "c." at bounding box center [536, 274] width 1 height 8
radio input "true"
click at [596, 360] on icon at bounding box center [600, 349] width 117 height 89
click at [537, 278] on input "d." at bounding box center [536, 274] width 1 height 8
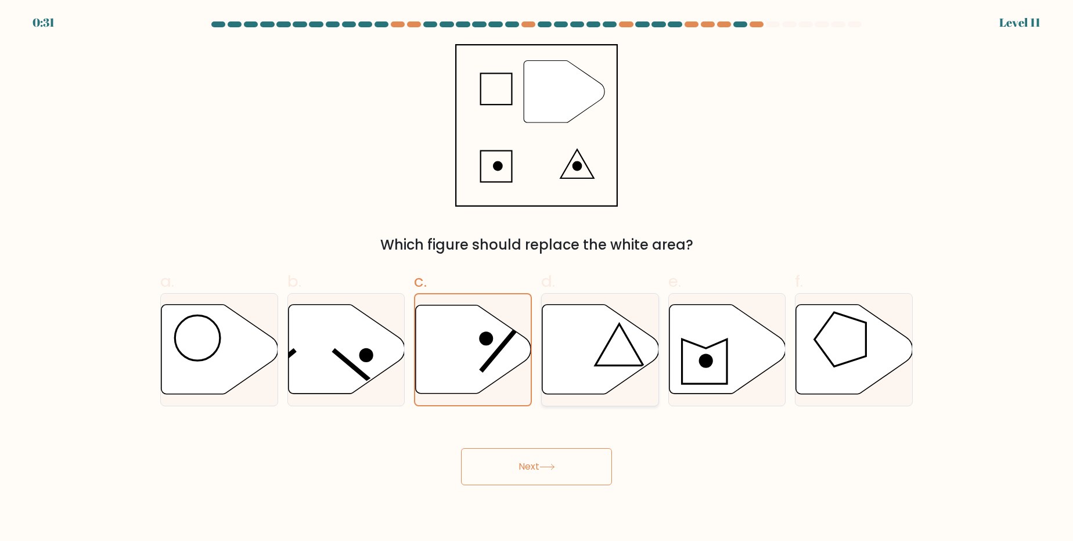
radio input "true"
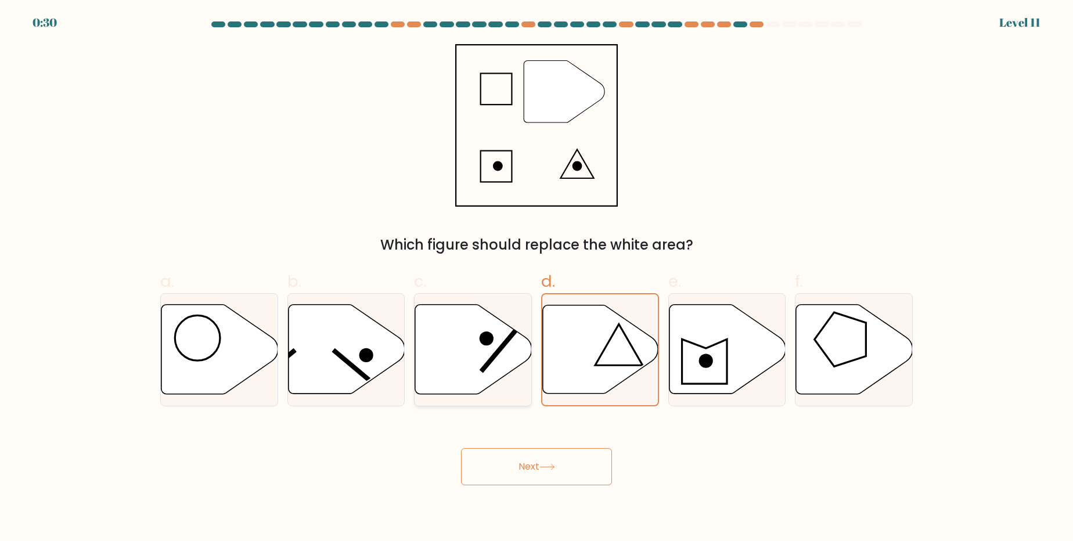
click at [457, 357] on icon at bounding box center [473, 349] width 117 height 89
click at [536, 278] on input "c." at bounding box center [536, 274] width 1 height 8
radio input "true"
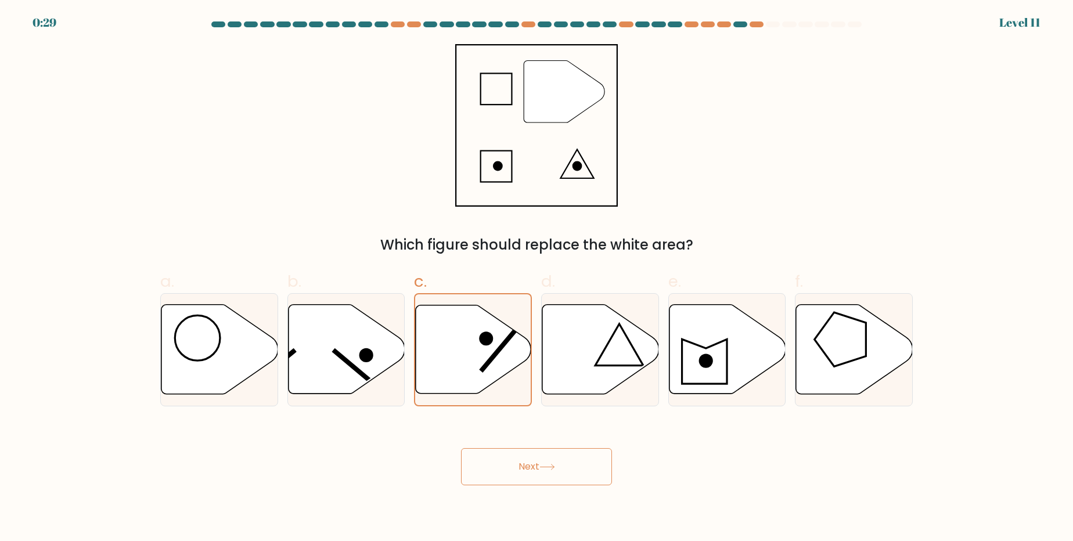
click at [525, 463] on button "Next" at bounding box center [536, 466] width 151 height 37
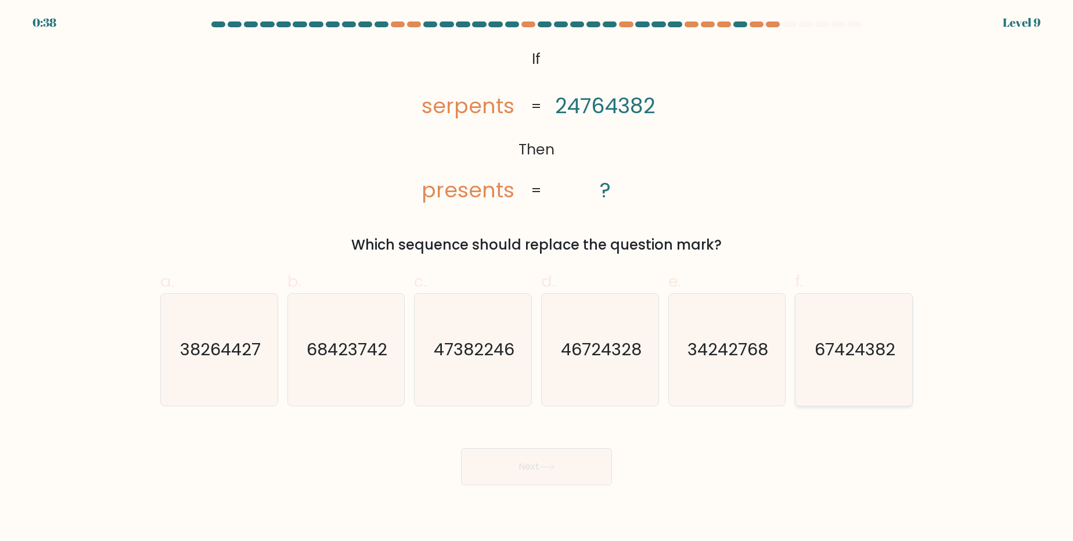
click at [817, 364] on icon "67424382" at bounding box center [853, 350] width 112 height 112
click at [537, 278] on input "f. 67424382" at bounding box center [536, 274] width 1 height 8
radio input "true"
click at [535, 471] on button "Next" at bounding box center [536, 466] width 151 height 37
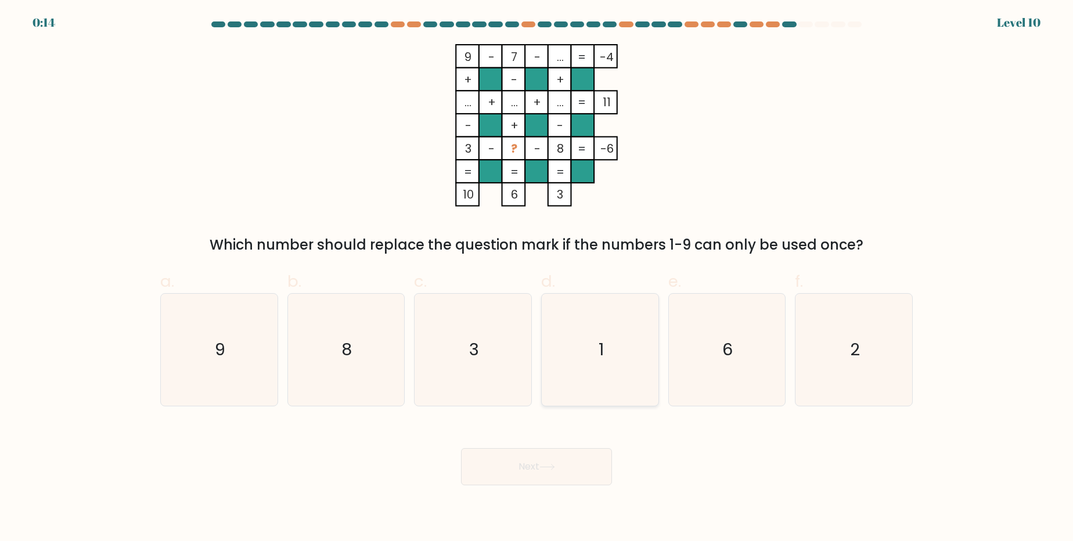
click at [593, 358] on icon "1" at bounding box center [600, 350] width 112 height 112
click at [537, 278] on input "d. 1" at bounding box center [536, 274] width 1 height 8
radio input "true"
click at [532, 477] on button "Next" at bounding box center [536, 466] width 151 height 37
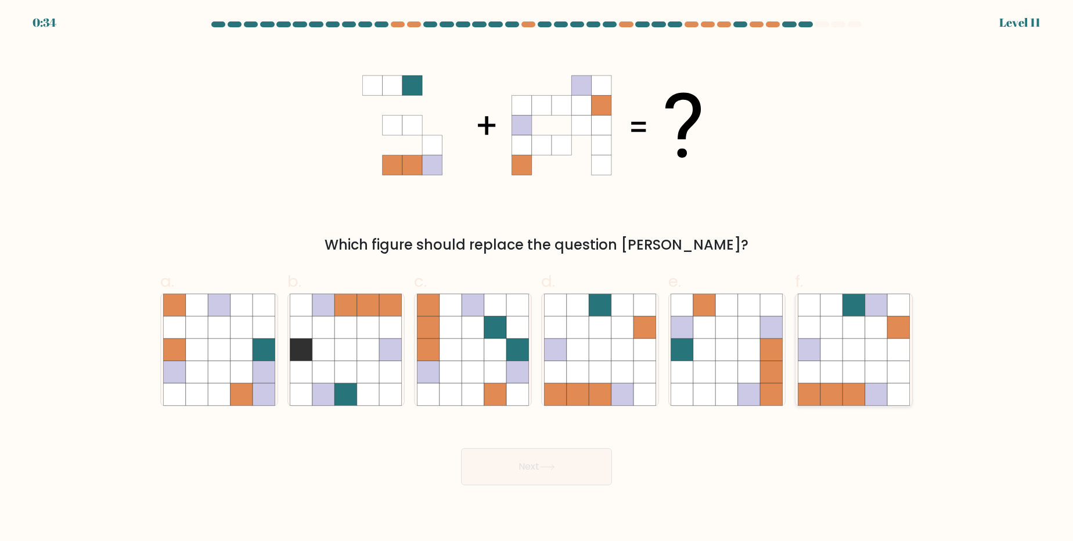
click at [878, 373] on icon at bounding box center [876, 372] width 22 height 22
click at [537, 278] on input "f." at bounding box center [536, 274] width 1 height 8
radio input "true"
click at [485, 472] on button "Next" at bounding box center [536, 466] width 151 height 37
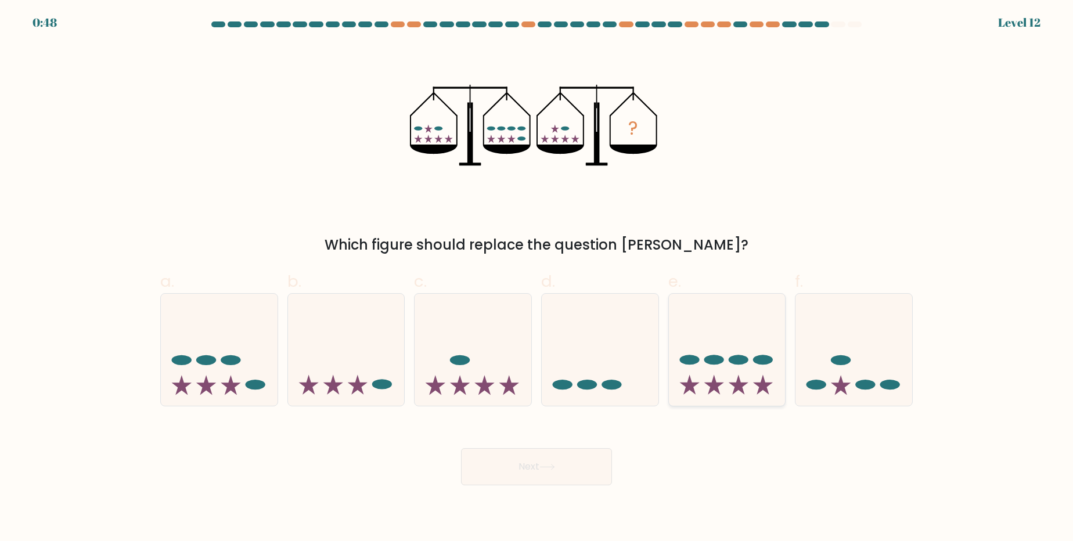
click at [760, 375] on icon at bounding box center [727, 349] width 117 height 96
click at [537, 278] on input "e." at bounding box center [536, 274] width 1 height 8
radio input "true"
click at [554, 474] on button "Next" at bounding box center [536, 466] width 151 height 37
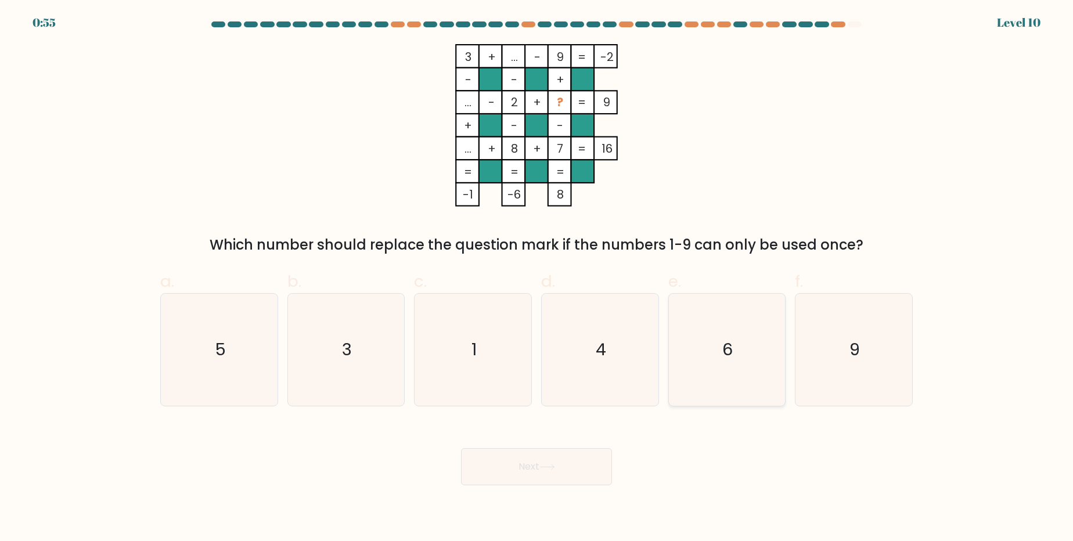
click at [753, 360] on icon "6" at bounding box center [726, 350] width 112 height 112
click at [537, 278] on input "e. 6" at bounding box center [536, 274] width 1 height 8
radio input "true"
click at [540, 475] on button "Next" at bounding box center [536, 466] width 151 height 37
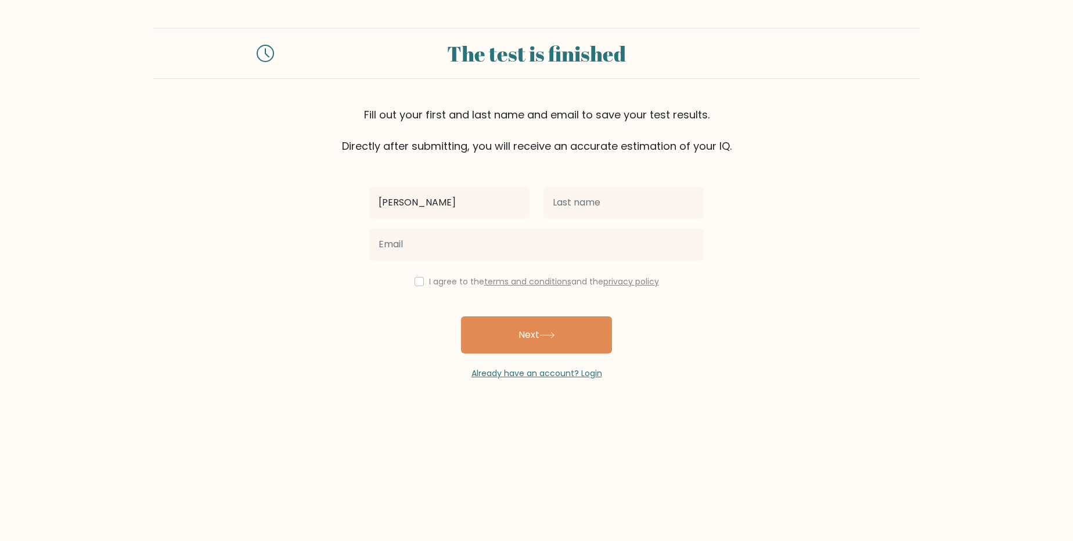
type input "Shriansh"
click at [572, 211] on input "text" at bounding box center [623, 202] width 160 height 33
type input "Nande"
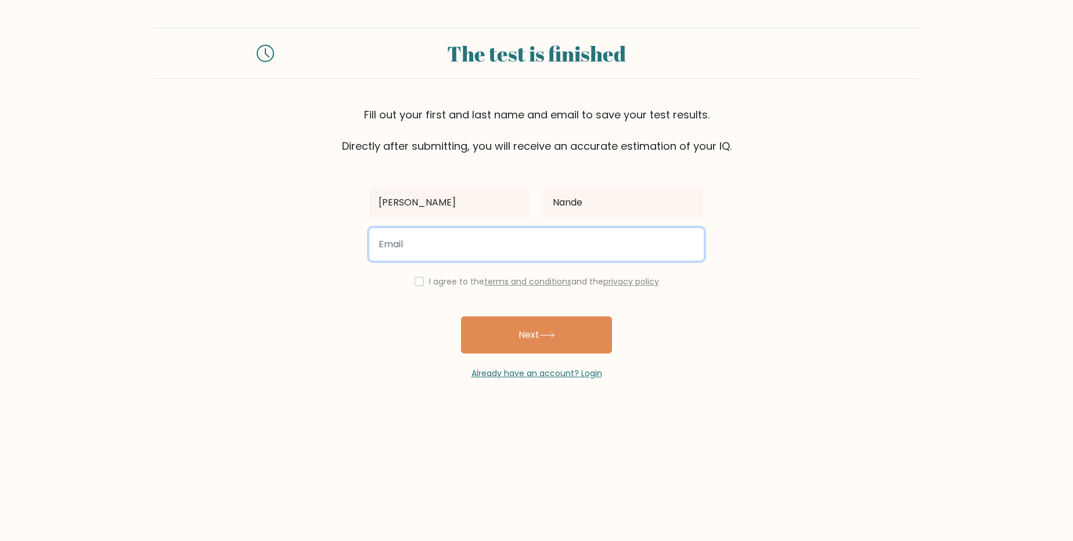
click at [434, 245] on input "email" at bounding box center [536, 244] width 334 height 33
type input "anshnande0319@gmail.com"
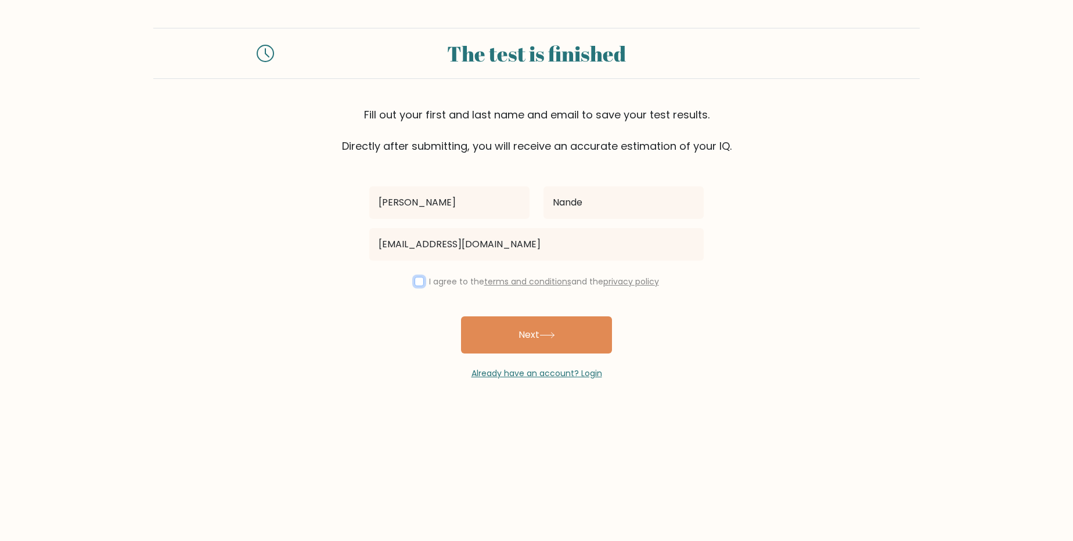
click at [418, 279] on input "checkbox" at bounding box center [418, 281] width 9 height 9
checkbox input "true"
click at [528, 339] on button "Next" at bounding box center [536, 334] width 151 height 37
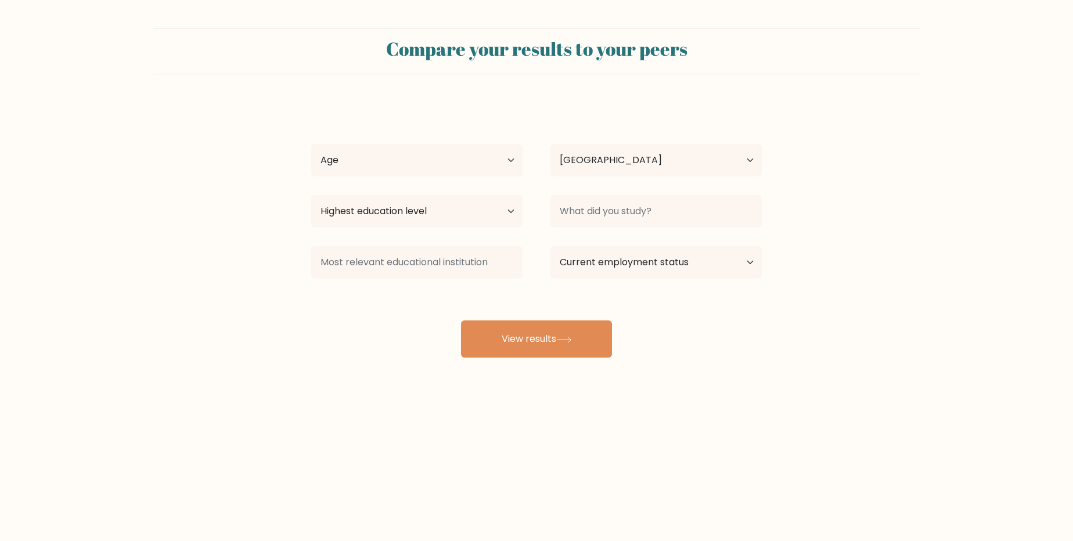
select select "IN"
select select "25_34"
click at [311, 144] on select "Age Under 18 years old 18-24 years old 25-34 years old 35-44 years old 45-54 ye…" at bounding box center [416, 160] width 211 height 33
select select "masters_degree"
click at [311, 195] on select "Highest education level No schooling Primary Lower Secondary Upper Secondary Oc…" at bounding box center [416, 211] width 211 height 33
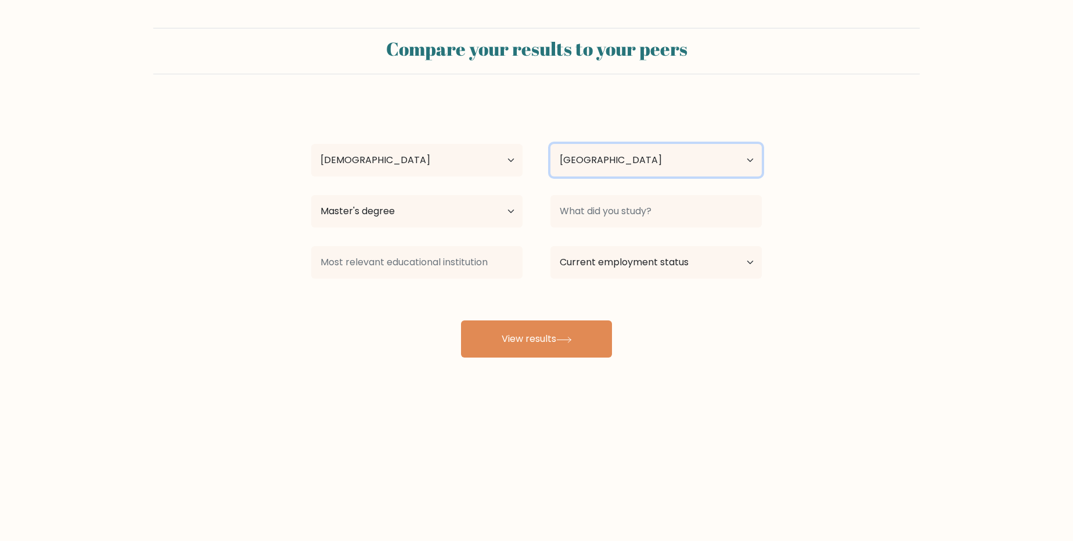
click at [638, 156] on select "Country Afghanistan Albania Algeria American Samoa Andorra Angola Anguilla Anta…" at bounding box center [655, 160] width 211 height 33
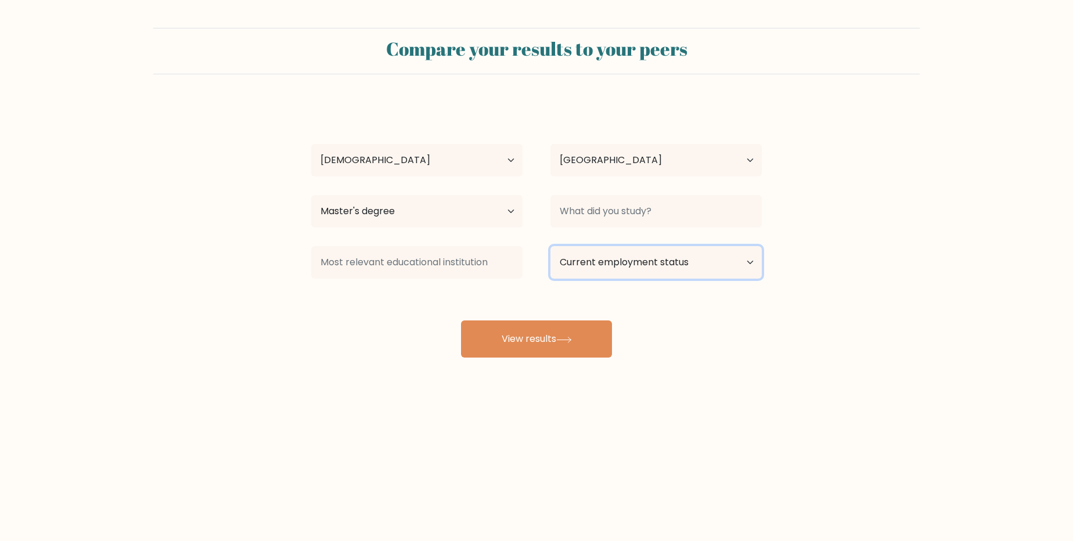
select select "other"
click at [550, 246] on select "Current employment status Employed Student Retired Other / prefer not to answer" at bounding box center [655, 262] width 211 height 33
click at [515, 290] on div "Shriansh Nande Age Under 18 years old 18-24 years old 25-34 years old 35-44 yea…" at bounding box center [536, 229] width 464 height 255
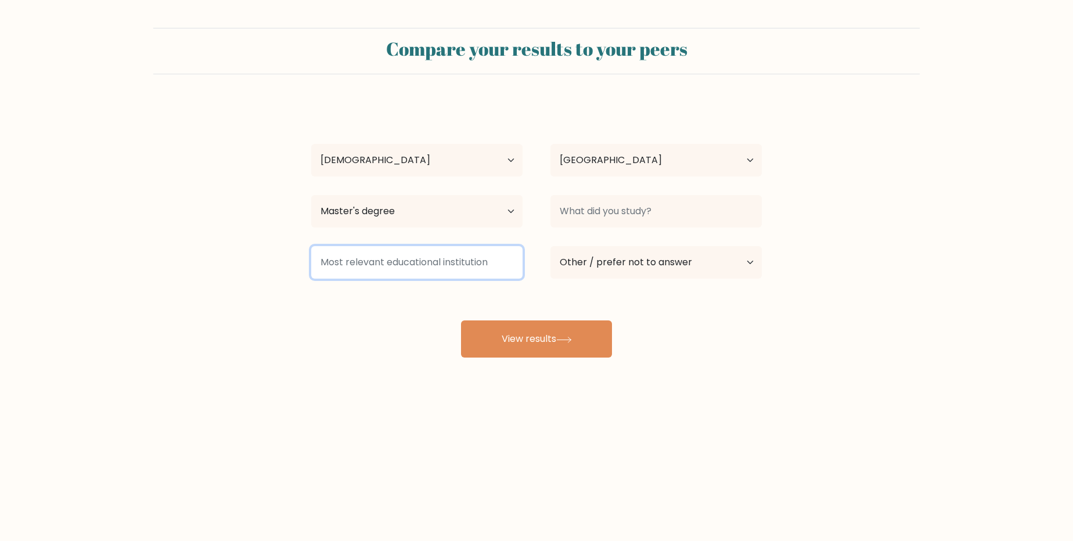
click at [419, 269] on input at bounding box center [416, 262] width 211 height 33
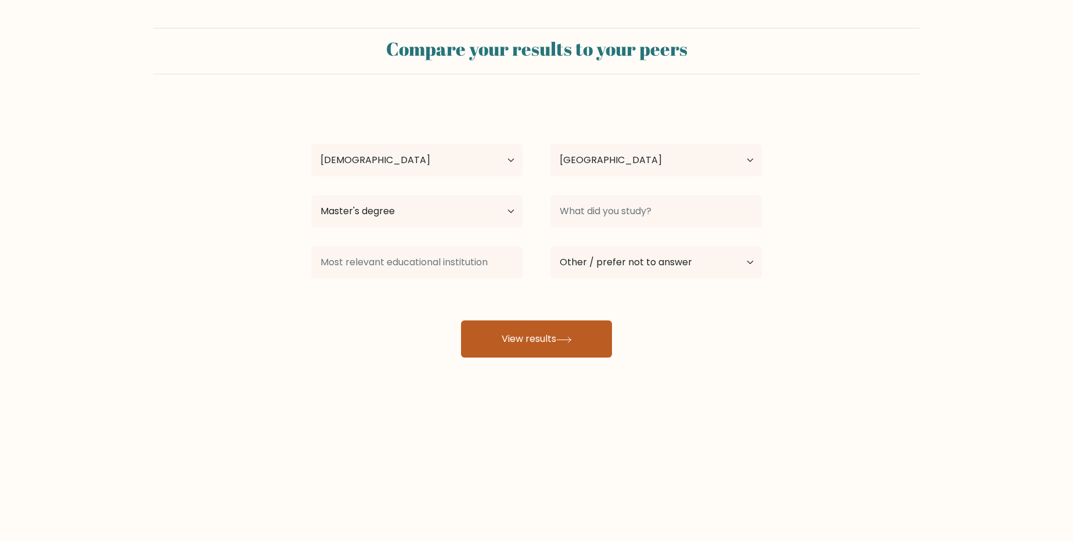
click at [539, 341] on button "View results" at bounding box center [536, 338] width 151 height 37
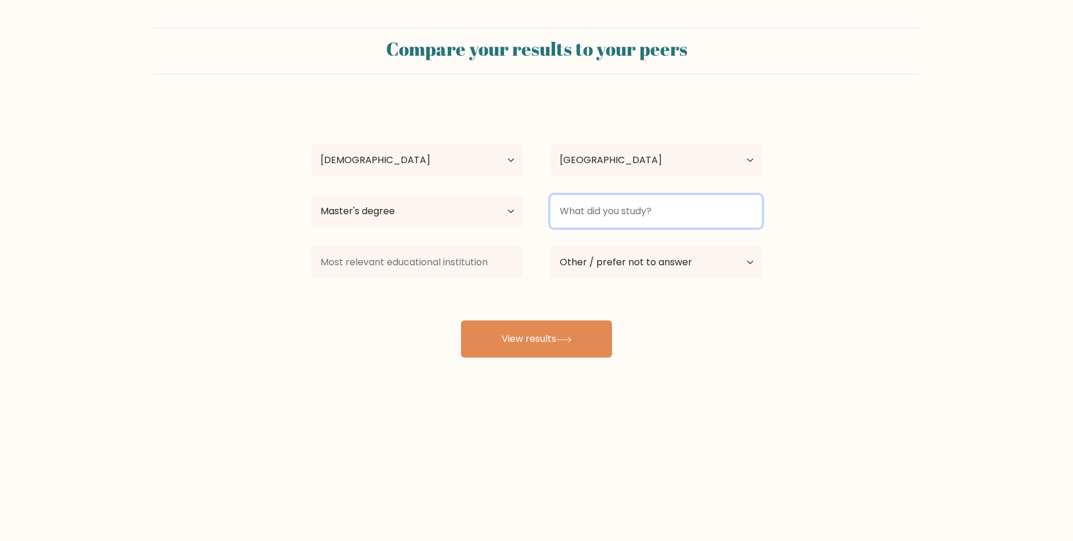
click at [647, 219] on input at bounding box center [655, 211] width 211 height 33
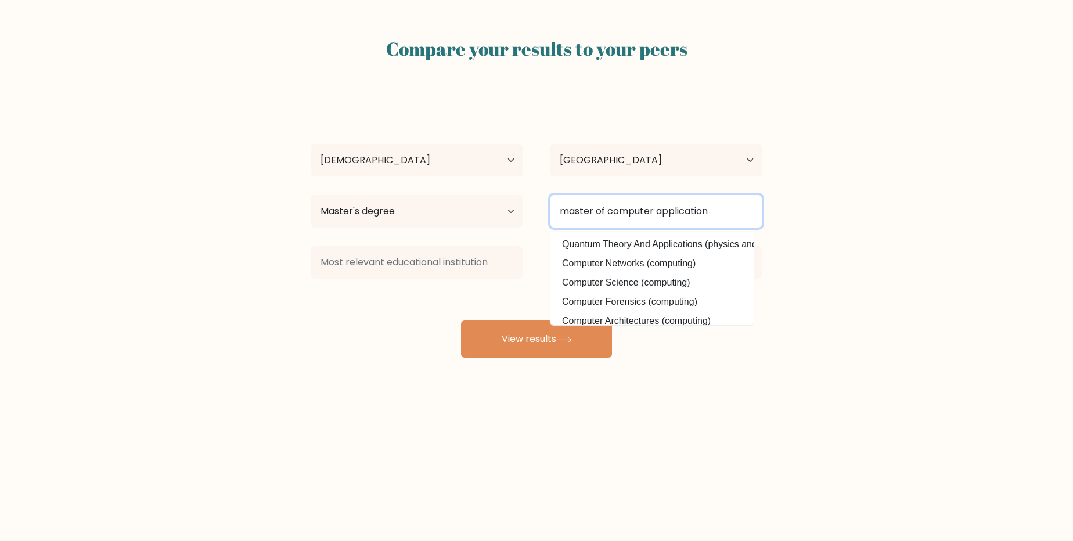
type input "master of computer application"
click at [430, 322] on div "Shriansh Nande Age Under 18 years old 18-24 years old 25-34 years old 35-44 yea…" at bounding box center [536, 229] width 464 height 255
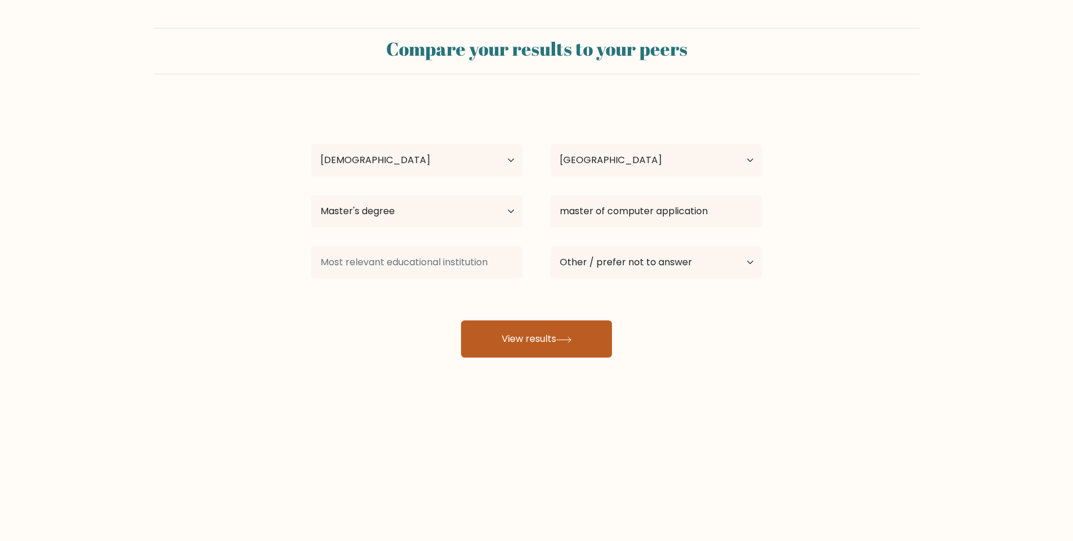
click at [502, 346] on button "View results" at bounding box center [536, 338] width 151 height 37
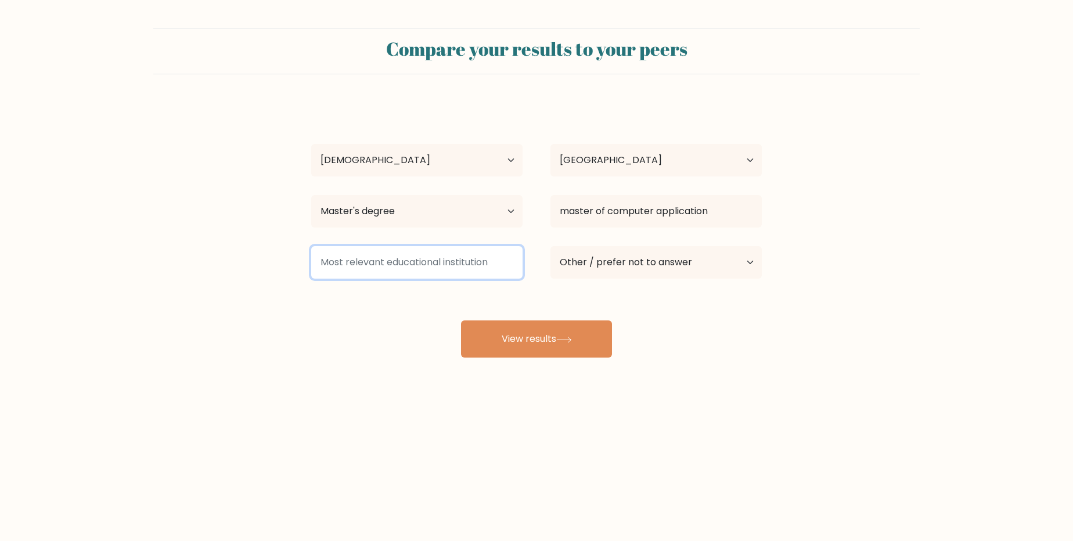
click at [392, 269] on input at bounding box center [416, 262] width 211 height 33
type input "RGPV"
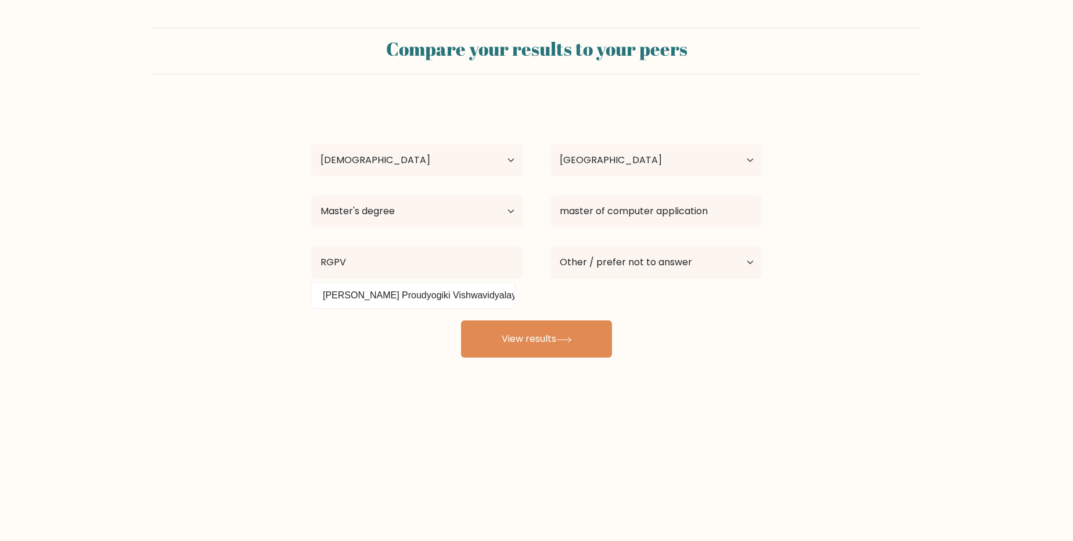
click at [413, 348] on div "Shriansh Nande Age Under 18 years old 18-24 years old 25-34 years old 35-44 yea…" at bounding box center [536, 229] width 464 height 255
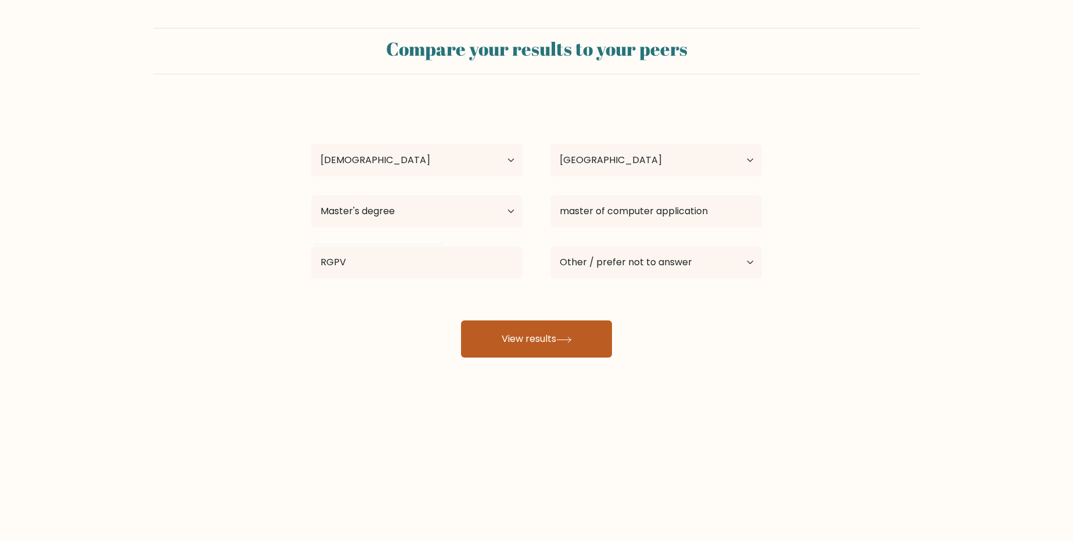
click at [500, 340] on button "View results" at bounding box center [536, 338] width 151 height 37
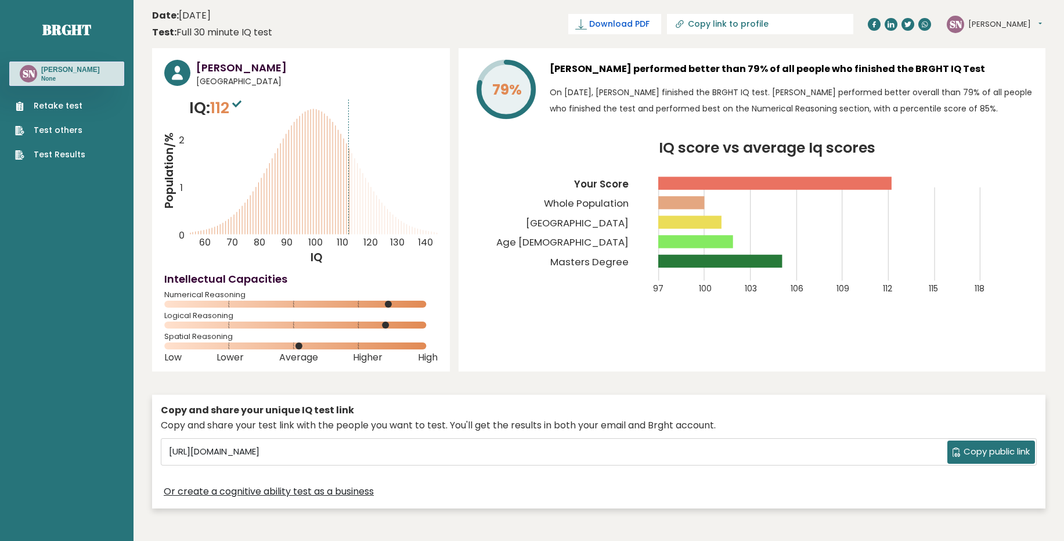
click at [598, 24] on span "Download PDF" at bounding box center [619, 24] width 60 height 12
click at [1006, 24] on button "[PERSON_NAME]" at bounding box center [1005, 25] width 74 height 12
